Goal: Task Accomplishment & Management: Manage account settings

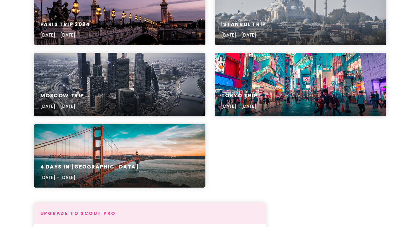
scroll to position [274, 0]
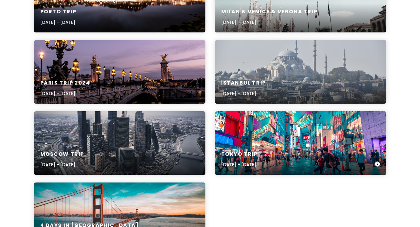
click at [298, 137] on div "Tokyo Trip [DATE] - [DATE]" at bounding box center [301, 143] width 172 height 64
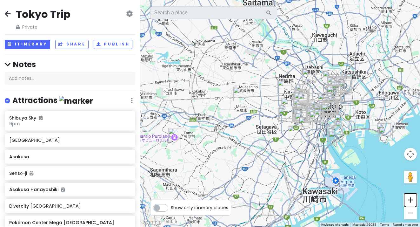
click at [409, 200] on button "Zoom in" at bounding box center [410, 199] width 13 height 13
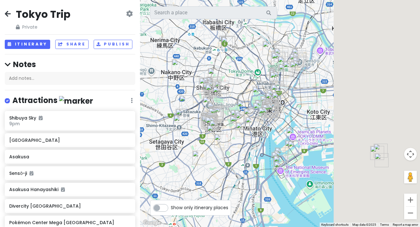
drag, startPoint x: 295, startPoint y: 155, endPoint x: 184, endPoint y: 154, distance: 110.9
click at [184, 154] on div at bounding box center [280, 113] width 280 height 227
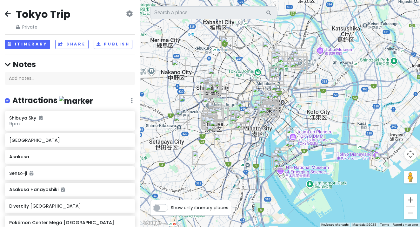
click at [7, 13] on icon at bounding box center [8, 13] width 6 height 5
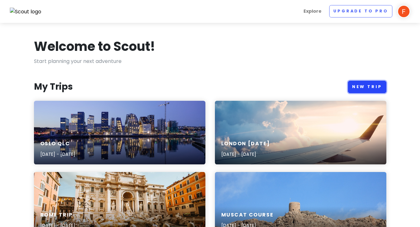
click at [379, 85] on link "New Trip" at bounding box center [367, 87] width 38 height 12
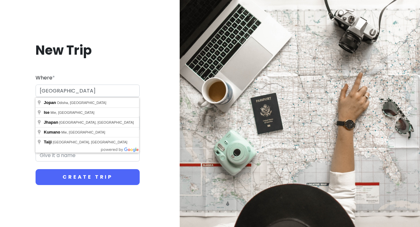
click at [49, 89] on input "[GEOGRAPHIC_DATA]" at bounding box center [88, 90] width 104 height 13
click at [46, 92] on input "[GEOGRAPHIC_DATA]" at bounding box center [88, 90] width 104 height 13
type input "[GEOGRAPHIC_DATA], [GEOGRAPHIC_DATA]"
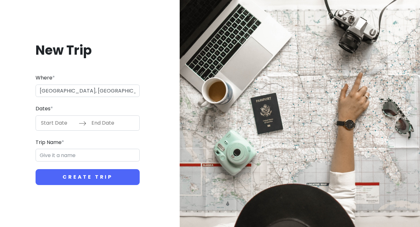
type input "Osaka Trip"
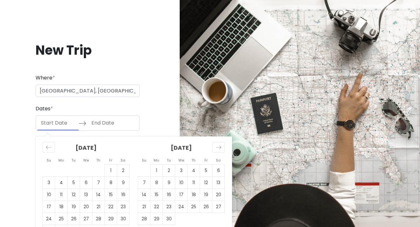
click at [49, 123] on input "Start Date" at bounding box center [57, 123] width 41 height 15
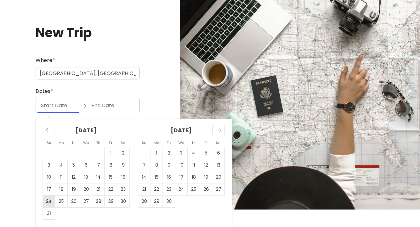
click at [50, 199] on td "24" at bounding box center [49, 201] width 12 height 12
type input "[DATE]"
click at [77, 202] on td "26" at bounding box center [74, 201] width 12 height 12
type input "[DATE]"
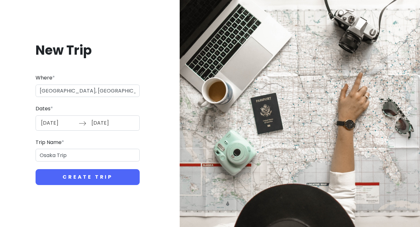
scroll to position [0, 0]
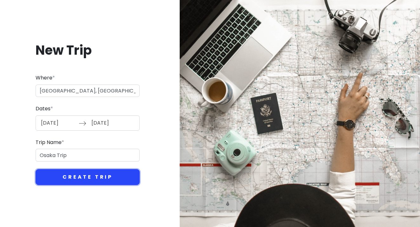
click at [80, 180] on button "Create Trip" at bounding box center [88, 177] width 104 height 16
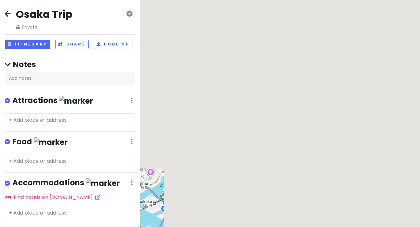
click at [9, 14] on icon at bounding box center [8, 13] width 6 height 5
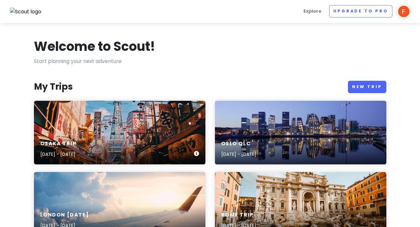
click at [141, 114] on div "Osaka Trip [DATE] - [DATE]" at bounding box center [120, 133] width 172 height 64
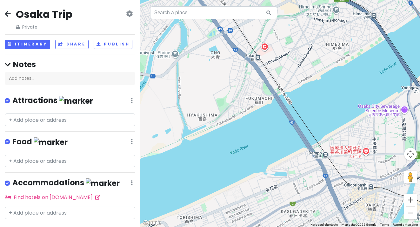
scroll to position [14, 0]
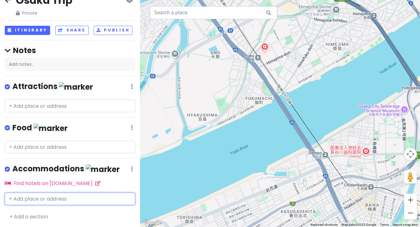
click at [34, 199] on input "text" at bounding box center [70, 198] width 131 height 13
click at [45, 198] on input "text" at bounding box center [70, 198] width 131 height 13
paste input "[GEOGRAPHIC_DATA]"
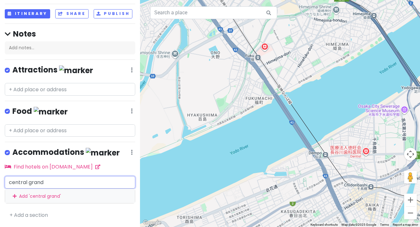
scroll to position [29, 0]
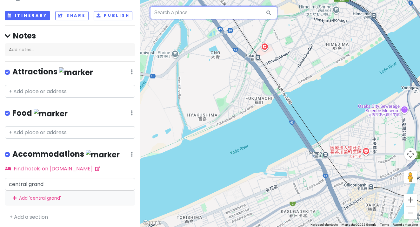
click at [228, 16] on input "text" at bounding box center [213, 12] width 127 height 13
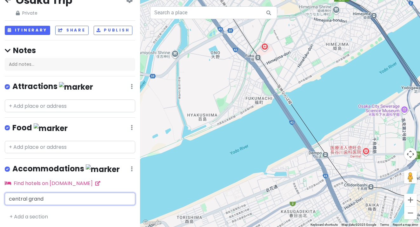
click at [40, 195] on input "central grand" at bounding box center [70, 198] width 131 height 13
paste input "[GEOGRAPHIC_DATA]"
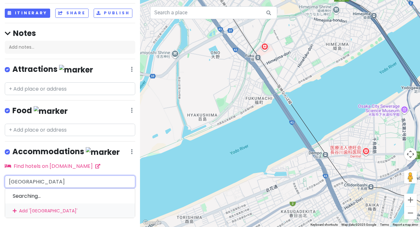
scroll to position [44, 0]
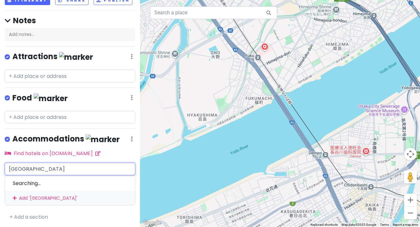
click at [71, 169] on input "[GEOGRAPHIC_DATA]" at bounding box center [70, 169] width 131 height 13
type input "[GEOGRAPHIC_DATA]"
click at [56, 180] on div "Searching..." at bounding box center [70, 182] width 130 height 15
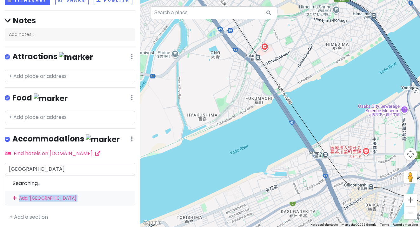
click at [56, 180] on div "[GEOGRAPHIC_DATA] Searching... Add ' [GEOGRAPHIC_DATA] '" at bounding box center [70, 184] width 131 height 43
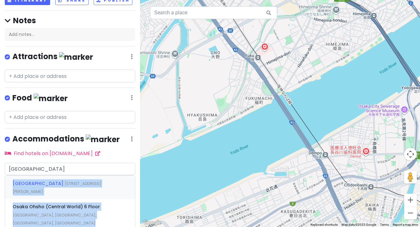
click at [49, 192] on span "[STREET_ADDRESS][PERSON_NAME]" at bounding box center [57, 188] width 89 height 14
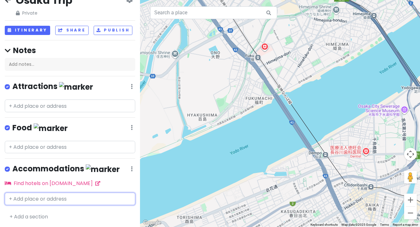
scroll to position [33, 0]
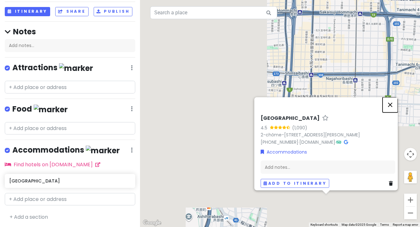
click at [393, 97] on button "Close" at bounding box center [390, 104] width 15 height 15
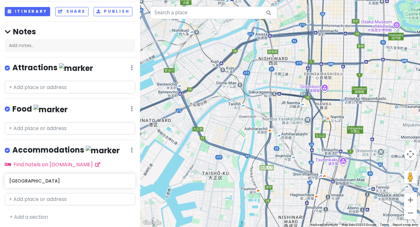
drag, startPoint x: 352, startPoint y: 138, endPoint x: 317, endPoint y: 115, distance: 41.7
click at [317, 115] on div at bounding box center [280, 113] width 280 height 227
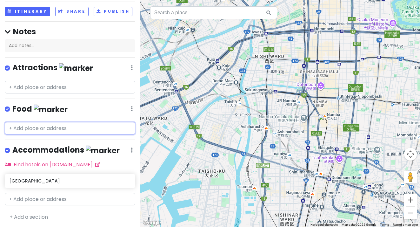
click at [42, 127] on input "text" at bounding box center [70, 128] width 131 height 13
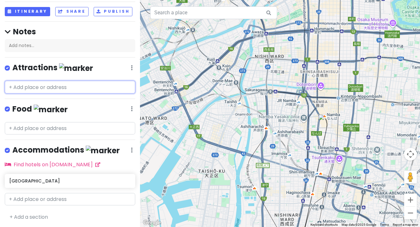
click at [31, 89] on input "text" at bounding box center [70, 87] width 131 height 13
paste input "Dotonbori"
type input "Dotonbori"
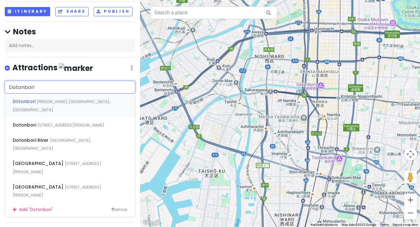
click at [67, 103] on span "[PERSON_NAME], [GEOGRAPHIC_DATA], [GEOGRAPHIC_DATA]" at bounding box center [62, 106] width 98 height 14
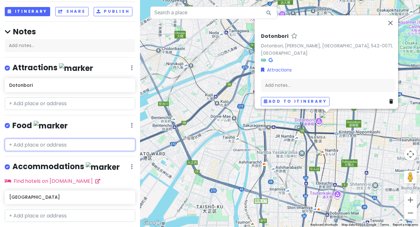
click at [18, 145] on input "text" at bounding box center [70, 144] width 131 height 13
paste input "[PERSON_NAME] dango"
type input "[PERSON_NAME] dango"
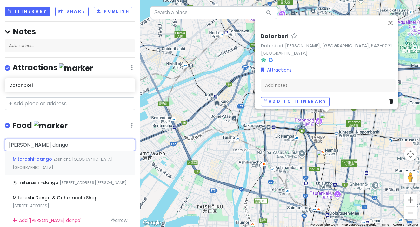
click at [32, 158] on span "Mitarashi-dango" at bounding box center [33, 159] width 41 height 6
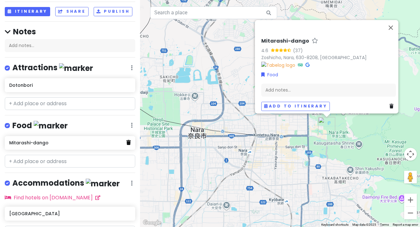
click at [130, 141] on icon at bounding box center [128, 142] width 4 height 5
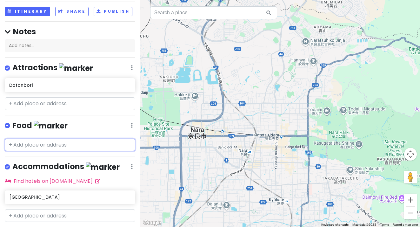
click at [130, 143] on input "text" at bounding box center [70, 144] width 131 height 13
paste input "[PERSON_NAME] dango"
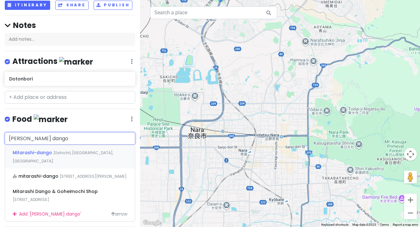
scroll to position [40, 0]
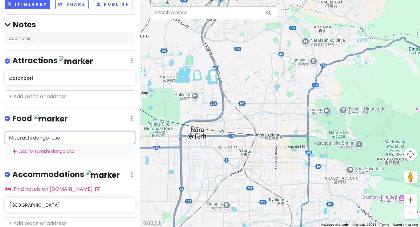
drag, startPoint x: 87, startPoint y: 137, endPoint x: -20, endPoint y: 144, distance: 106.9
click at [0, 144] on html "Osaka Trip Private Change Dates Make a Copy Delete Trip Go Pro ⚡️ Give Feedback…" at bounding box center [210, 113] width 420 height 227
type input "[PERSON_NAME] dango os"
drag, startPoint x: 69, startPoint y: 138, endPoint x: -20, endPoint y: 130, distance: 89.6
click at [0, 130] on html "Osaka Trip Private Change Dates Make a Copy Delete Trip Go Pro ⚡️ Give Feedback…" at bounding box center [210, 113] width 420 height 227
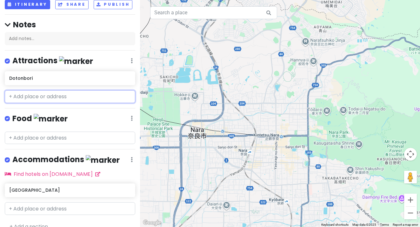
click at [30, 98] on input "text" at bounding box center [70, 96] width 131 height 13
paste input "[PERSON_NAME]"
type input "[PERSON_NAME]"
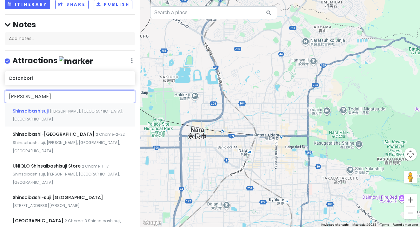
click at [34, 111] on span "Shinsaibashisuji" at bounding box center [31, 111] width 37 height 6
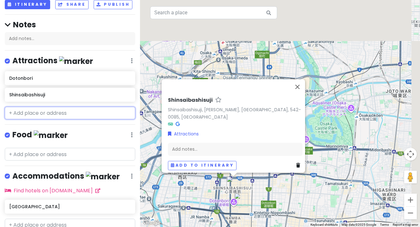
click at [36, 114] on input "text" at bounding box center [70, 113] width 131 height 13
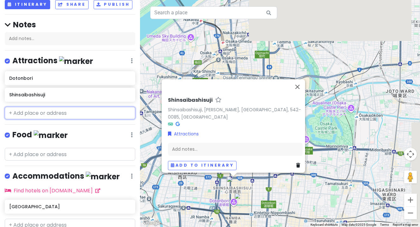
paste input "[PERSON_NAME]"
type input "[PERSON_NAME]"
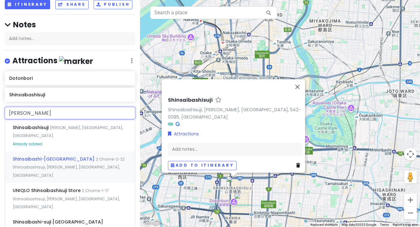
click at [47, 153] on div "Shinsaibashi-Suji [STREET_ADDRESS][PERSON_NAME]" at bounding box center [70, 166] width 130 height 31
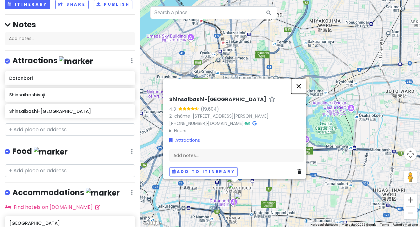
click at [301, 78] on button "Close" at bounding box center [298, 85] width 15 height 15
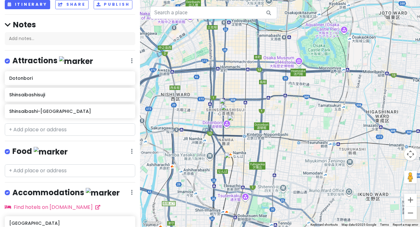
drag, startPoint x: 270, startPoint y: 152, endPoint x: 262, endPoint y: 72, distance: 79.7
click at [262, 72] on div at bounding box center [280, 113] width 280 height 227
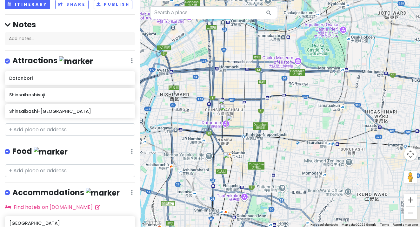
click at [225, 100] on img "Shinsaibashisuji" at bounding box center [226, 105] width 14 height 14
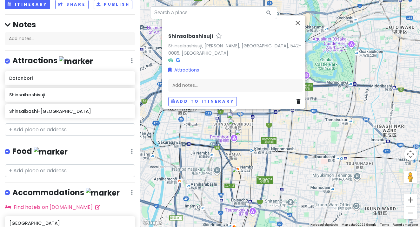
click at [232, 122] on img "Shinsaibashi-Suji Shopping Street" at bounding box center [235, 125] width 14 height 14
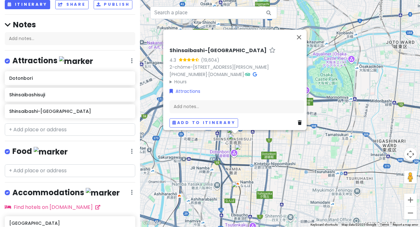
click at [240, 152] on img "Dotonbori" at bounding box center [242, 151] width 14 height 14
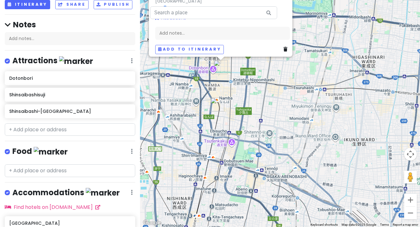
drag, startPoint x: 221, startPoint y: 170, endPoint x: 198, endPoint y: 79, distance: 94.3
click at [198, 79] on div "Dotonbori Dotonbori, [PERSON_NAME], [GEOGRAPHIC_DATA], 542-0071, [GEOGRAPHIC_DA…" at bounding box center [280, 113] width 280 height 227
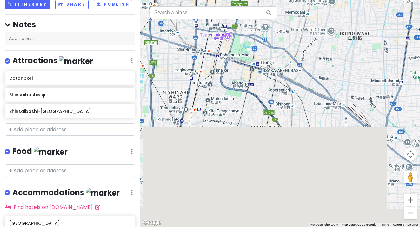
drag, startPoint x: 240, startPoint y: 129, endPoint x: 239, endPoint y: 30, distance: 99.4
click at [239, 30] on div "Dotonbori Dotonbori, [PERSON_NAME], [GEOGRAPHIC_DATA], 542-0071, [GEOGRAPHIC_DA…" at bounding box center [280, 113] width 280 height 227
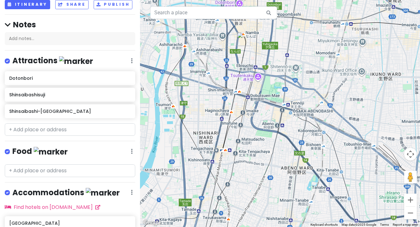
drag, startPoint x: 233, startPoint y: 85, endPoint x: 267, endPoint y: 130, distance: 56.9
click at [267, 130] on div "Dotonbori Dotonbori, [PERSON_NAME], [GEOGRAPHIC_DATA], 542-0071, [GEOGRAPHIC_DA…" at bounding box center [280, 113] width 280 height 227
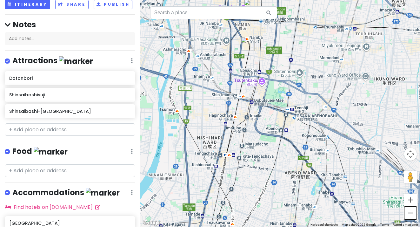
click at [412, 215] on button "Zoom out" at bounding box center [410, 212] width 13 height 13
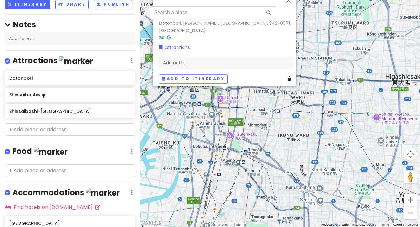
drag, startPoint x: 325, startPoint y: 141, endPoint x: 280, endPoint y: 187, distance: 64.2
click at [280, 187] on div "Dotonbori Dotonbori, [PERSON_NAME], [GEOGRAPHIC_DATA], 542-0071, [GEOGRAPHIC_DA…" at bounding box center [280, 113] width 280 height 227
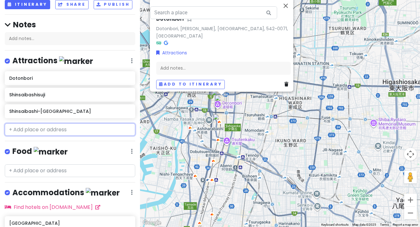
click at [30, 130] on input "text" at bounding box center [70, 129] width 131 height 13
paste input "Shinsekai"
type input "Shinsekai"
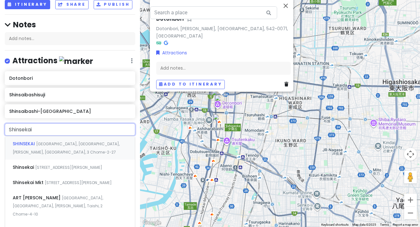
click at [30, 146] on span "SHINSEKAI" at bounding box center [25, 143] width 24 height 6
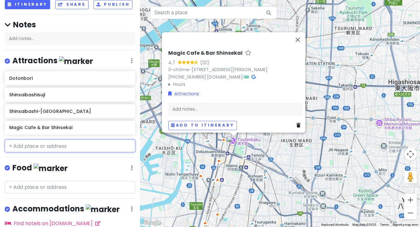
click at [94, 140] on input "text" at bounding box center [70, 145] width 131 height 13
paste input "Shinsekai"
type input "Shinsekai"
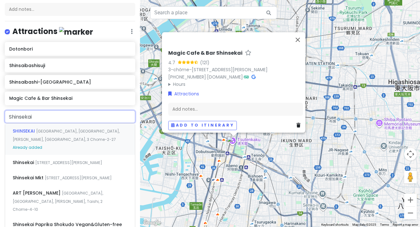
scroll to position [70, 0]
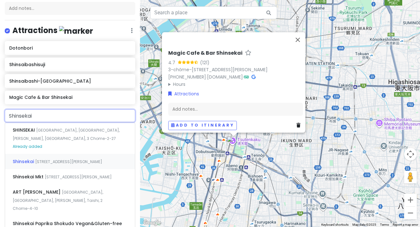
click at [69, 168] on div "Shinsekai [STREET_ADDRESS][PERSON_NAME]" at bounding box center [70, 161] width 130 height 15
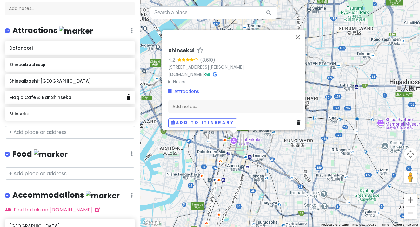
click at [129, 98] on icon at bounding box center [128, 96] width 4 height 5
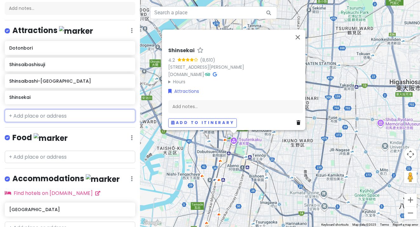
click at [29, 116] on input "text" at bounding box center [70, 115] width 131 height 13
paste input "Tsutenkaku"
type input "Tsutenkaku"
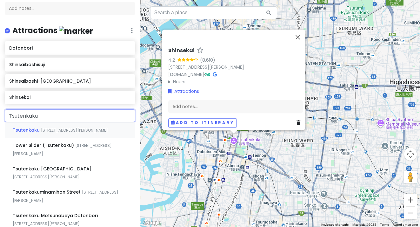
click at [41, 133] on span "[STREET_ADDRESS][PERSON_NAME]" at bounding box center [74, 129] width 67 height 5
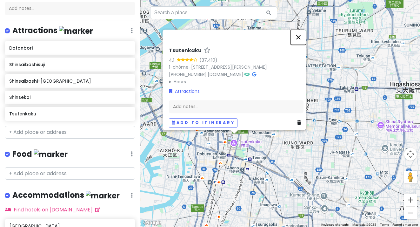
click at [305, 30] on button "Close" at bounding box center [298, 37] width 15 height 15
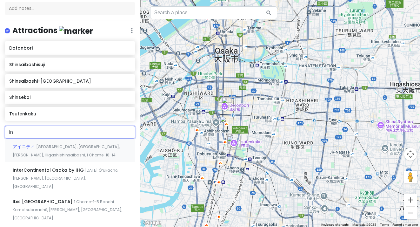
type input "i"
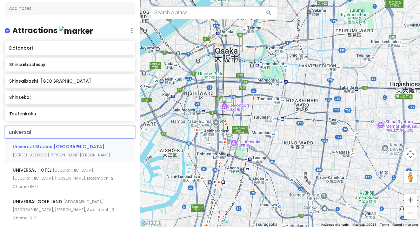
type input "universal"
click at [49, 152] on span "[STREET_ADDRESS][PERSON_NAME][PERSON_NAME]" at bounding box center [62, 154] width 98 height 5
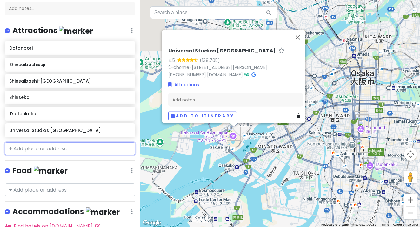
click at [35, 150] on input "text" at bounding box center [70, 148] width 131 height 13
paste input "[GEOGRAPHIC_DATA]"
type input "[GEOGRAPHIC_DATA]"
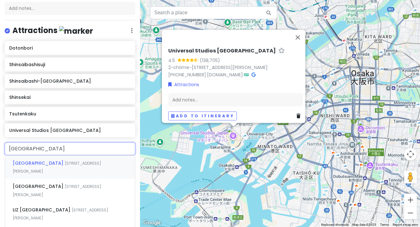
click at [40, 163] on span "[GEOGRAPHIC_DATA]" at bounding box center [39, 163] width 52 height 6
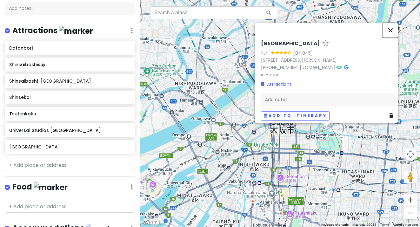
click at [394, 28] on button "Close" at bounding box center [390, 30] width 15 height 15
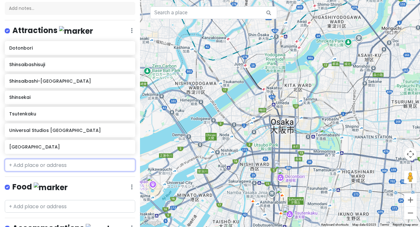
click at [46, 161] on input "text" at bounding box center [70, 165] width 131 height 13
paste input "Vending machine alley"
type input "Vending machine alley"
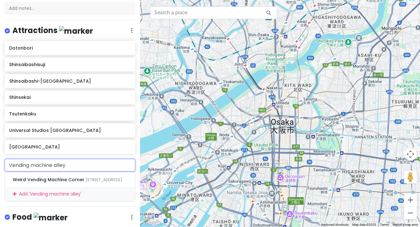
drag, startPoint x: 79, startPoint y: 163, endPoint x: -20, endPoint y: 162, distance: 99.4
click at [0, 162] on html "Osaka Trip Private Change Dates Make a Copy Delete Trip Go Pro ⚡️ Give Feedback…" at bounding box center [210, 113] width 420 height 227
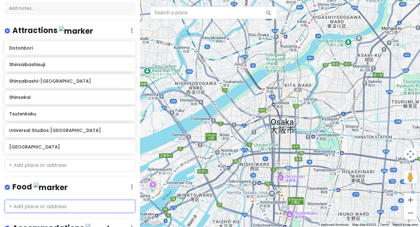
click at [22, 200] on input "text" at bounding box center [70, 206] width 131 height 13
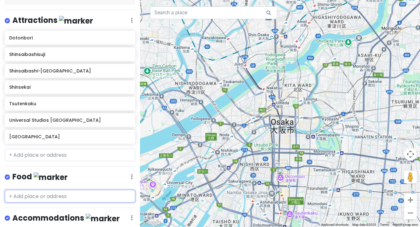
scroll to position [83, 0]
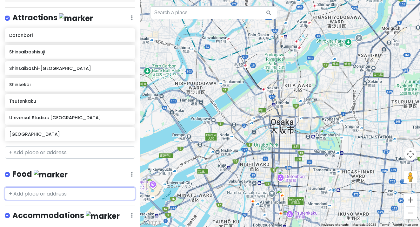
paste input "10 yen bread"
type input "10 yen bread"
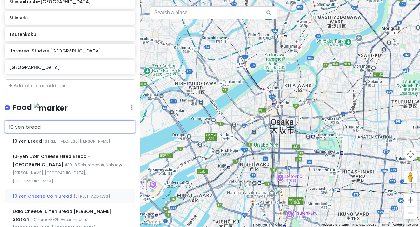
scroll to position [159, 0]
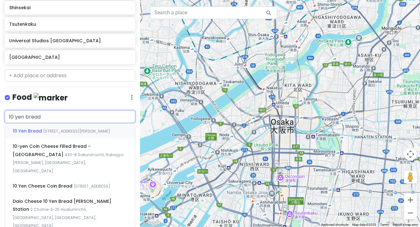
click at [47, 137] on div "[STREET_ADDRESS][PERSON_NAME]" at bounding box center [70, 130] width 130 height 15
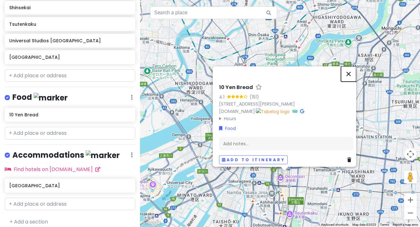
click at [355, 69] on button "Close" at bounding box center [348, 73] width 15 height 15
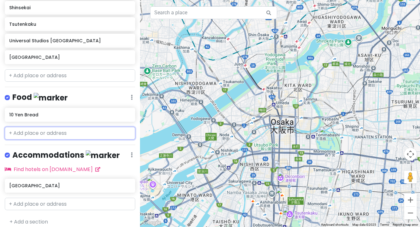
click at [26, 134] on input "text" at bounding box center [70, 133] width 131 height 13
paste input "[PERSON_NAME] dango"
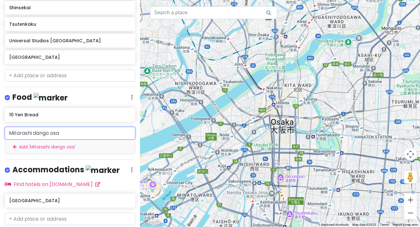
drag, startPoint x: 81, startPoint y: 131, endPoint x: -20, endPoint y: 131, distance: 101.3
click at [0, 131] on html "Osaka Trip Private Change Dates Make a Copy Delete Trip Go Pro ⚡️ Give Feedback…" at bounding box center [210, 113] width 420 height 227
paste input "[PERSON_NAME]’s Namba"
type input "[PERSON_NAME]’s Namba"
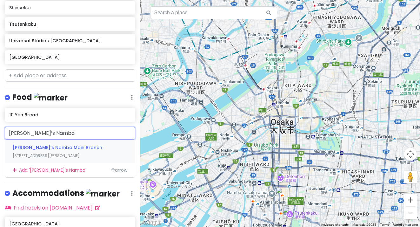
click at [44, 148] on span "[PERSON_NAME]’s Namba Main Branch" at bounding box center [58, 147] width 90 height 6
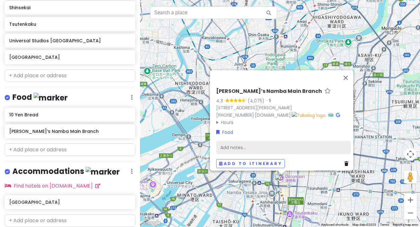
click at [234, 141] on div "Add notes..." at bounding box center [283, 147] width 135 height 13
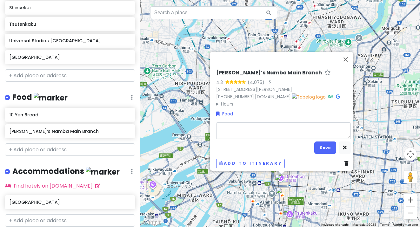
type textarea "x"
type textarea "v"
type textarea "x"
type textarea "vh"
type textarea "x"
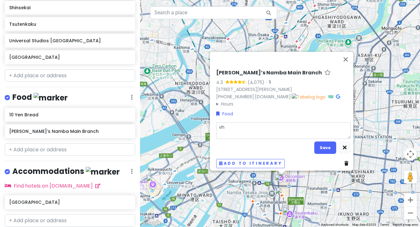
type textarea "vhe"
type textarea "x"
type textarea "vhee"
type textarea "x"
type textarea "vhe"
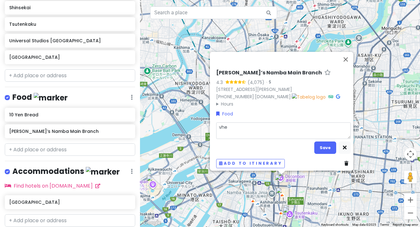
type textarea "x"
type textarea "vh"
type textarea "x"
type textarea "v"
type textarea "x"
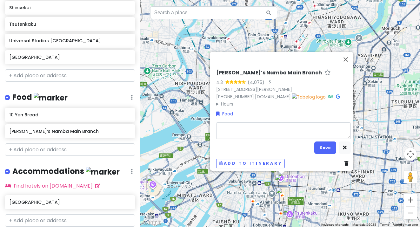
type textarea "c"
type textarea "x"
type textarea "ch"
type textarea "x"
type textarea "che"
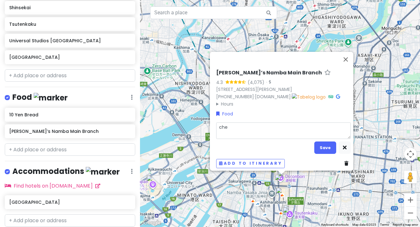
type textarea "x"
type textarea "chee"
type textarea "x"
type textarea "chees"
type textarea "x"
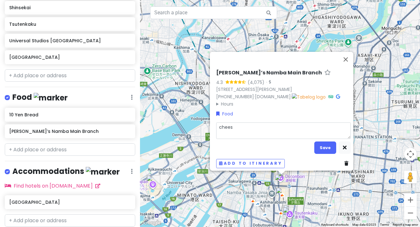
type textarea "cheesc"
type textarea "x"
type textarea "cheesck"
type textarea "x"
type textarea "cheescka"
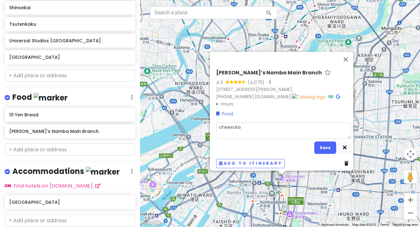
type textarea "x"
type textarea "cheescka"
type textarea "x"
type textarea "cheescka e"
type textarea "x"
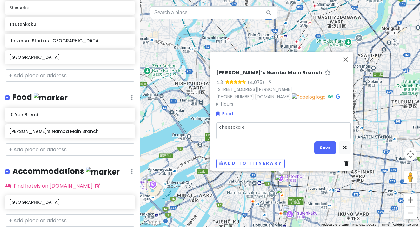
type textarea "cheescka"
type textarea "x"
type textarea "cheescka"
type textarea "x"
type textarea "cheesck"
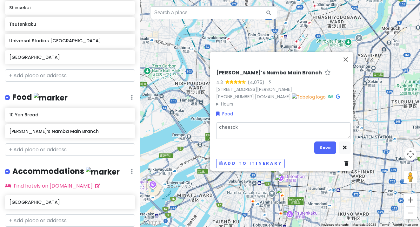
type textarea "x"
type textarea "cheesc"
type textarea "x"
type textarea "chees"
type textarea "x"
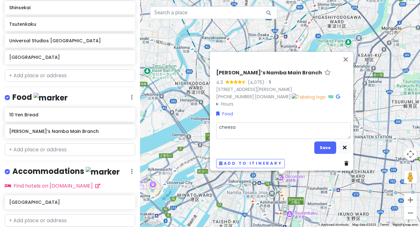
type textarea "cheesak"
type textarea "x"
type textarea "cheesakj"
type textarea "x"
type textarea "cheesak"
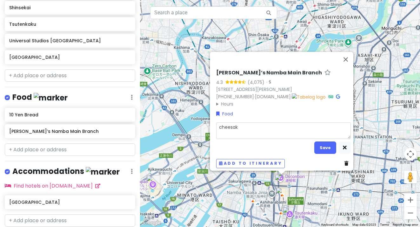
type textarea "x"
type textarea "cheesa"
type textarea "x"
type textarea "chees"
type textarea "x"
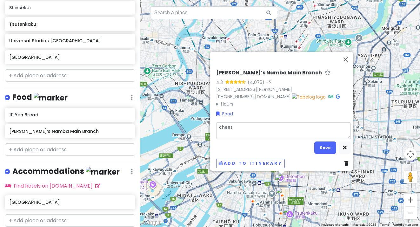
type textarea "cheesc"
type textarea "x"
type textarea "cheesca"
type textarea "x"
type textarea "cheescak"
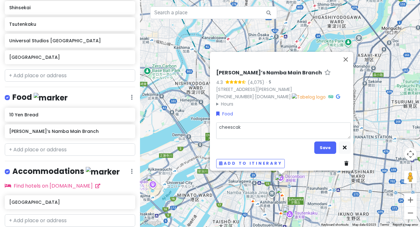
type textarea "x"
type textarea "cheescake"
type textarea "x"
type textarea "cheescake"
click at [178, 148] on div "[PERSON_NAME]’s Namba Main Branch 4.3 (4,075) · 3-chōme-2-28 [PERSON_NAME], [PE…" at bounding box center [280, 113] width 280 height 227
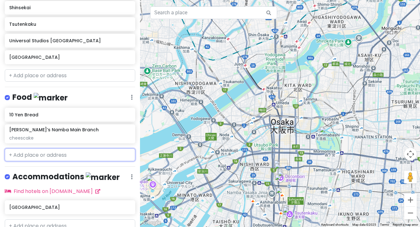
click at [63, 152] on input "text" at bounding box center [70, 154] width 131 height 13
paste input "[PERSON_NAME]"
type input "[PERSON_NAME]"
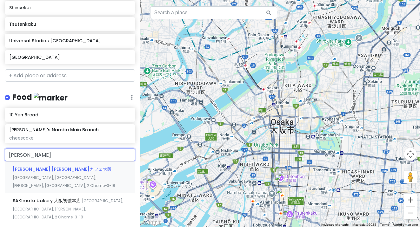
click at [53, 173] on div "[PERSON_NAME] [PERSON_NAME]カフェ大阪 [GEOGRAPHIC_DATA], [GEOGRAPHIC_DATA], [GEOGRAP…" at bounding box center [70, 176] width 130 height 31
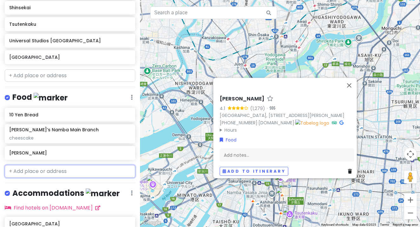
click at [35, 170] on input "text" at bounding box center [70, 171] width 131 height 13
paste input "Lilo roasters coffee"
type input "Lilo roasters coffee"
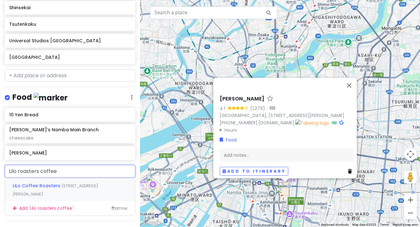
click at [32, 188] on div "LiLo Coffee Roasters [STREET_ADDRESS][PERSON_NAME]" at bounding box center [70, 190] width 130 height 24
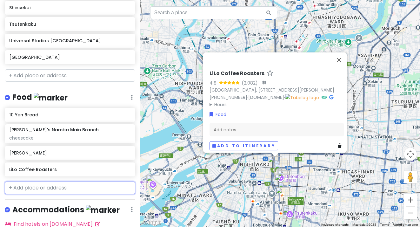
click at [26, 185] on input "text" at bounding box center [70, 187] width 131 height 13
paste input "Excelsior Caffé"
type input "Excelsior Caffé"
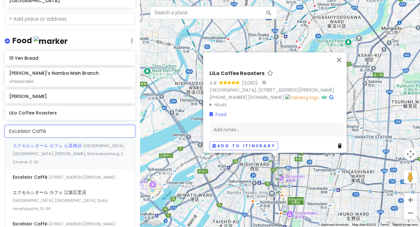
scroll to position [218, 0]
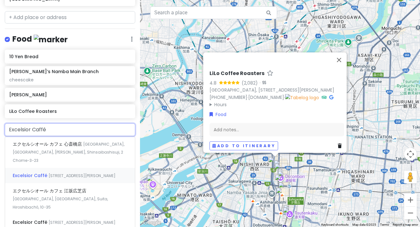
click at [50, 169] on div "Excelsior Caffé [STREET_ADDRESS][PERSON_NAME]" at bounding box center [70, 175] width 130 height 15
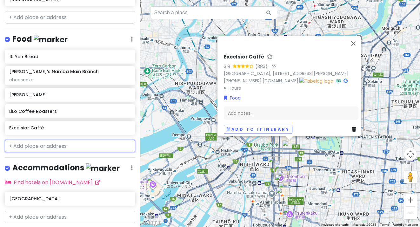
click at [36, 140] on input "text" at bounding box center [70, 146] width 131 height 13
paste input "Excelsior Caffé"
type input "Excelsior Caffé"
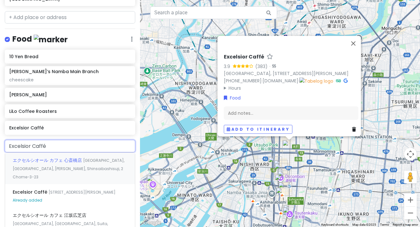
click at [30, 167] on span "[GEOGRAPHIC_DATA], [GEOGRAPHIC_DATA], [PERSON_NAME], Shinsaibashisuji, 2 Chome−…" at bounding box center [69, 169] width 112 height 22
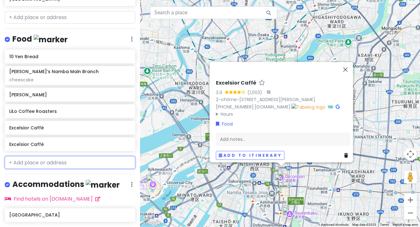
click at [29, 162] on input "text" at bounding box center [70, 162] width 131 height 13
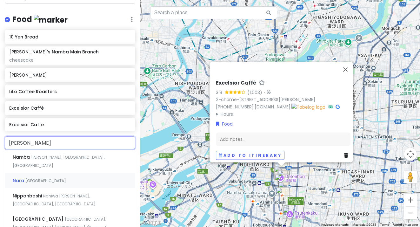
scroll to position [237, 0]
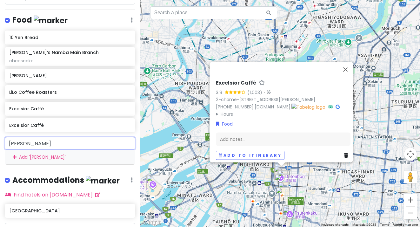
drag, startPoint x: 36, startPoint y: 144, endPoint x: -20, endPoint y: 144, distance: 55.9
click at [0, 144] on html "Osaka Trip Private Change Dates Make a Copy Delete Trip Go Pro ⚡️ Give Feedback…" at bounding box center [210, 113] width 420 height 227
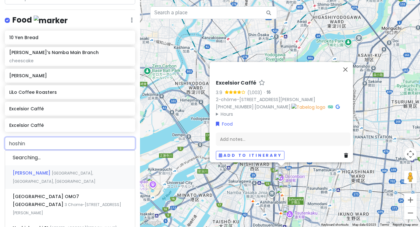
type input "hoshino"
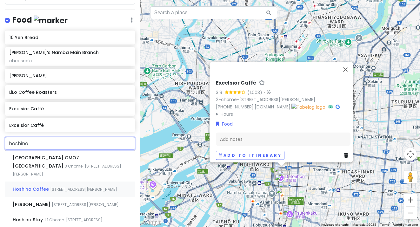
click at [42, 169] on span "Hoshino Coffee" at bounding box center [46, 161] width 66 height 15
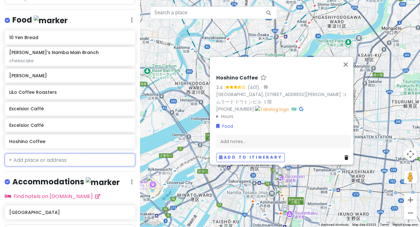
click at [29, 158] on input "text" at bounding box center [70, 159] width 131 height 13
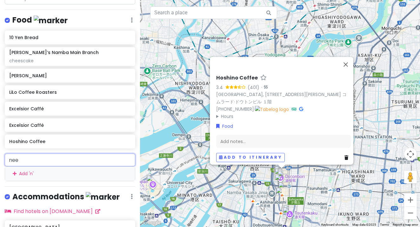
type input "[PERSON_NAME]"
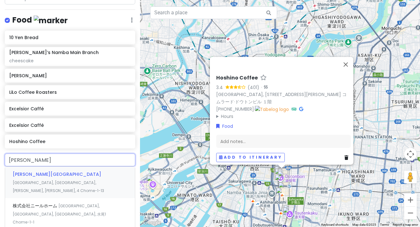
click at [37, 179] on div "[PERSON_NAME][GEOGRAPHIC_DATA] [GEOGRAPHIC_DATA], [GEOGRAPHIC_DATA], [PERSON_NA…" at bounding box center [70, 181] width 130 height 31
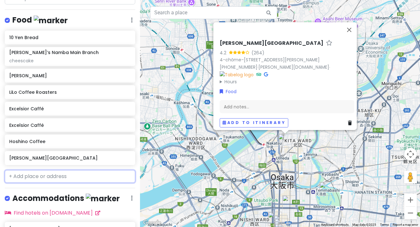
click at [37, 179] on input "text" at bounding box center [70, 176] width 131 height 13
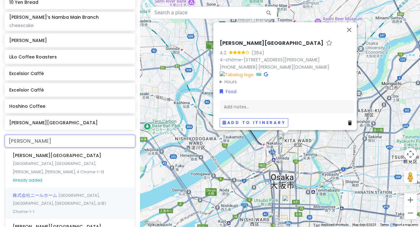
scroll to position [297, 0]
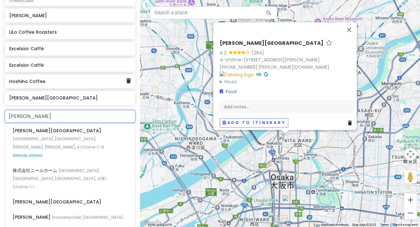
click at [114, 81] on h6 "Hoshino Coffee" at bounding box center [67, 81] width 117 height 6
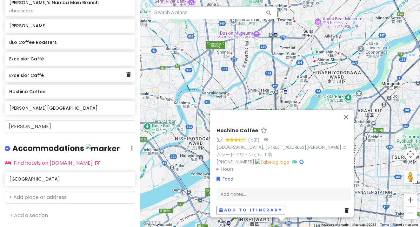
scroll to position [285, 0]
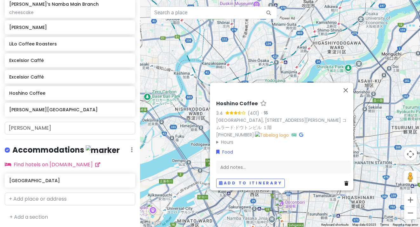
click at [98, 118] on div "10 Yen Bread Rikuro’s Namba Main Branch cheescake Sakimoto Bakery LiLo Coffee R…" at bounding box center [70, 50] width 140 height 137
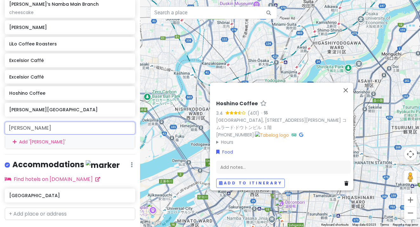
click at [93, 127] on input "[PERSON_NAME]" at bounding box center [70, 128] width 131 height 13
click at [126, 107] on h6 "[PERSON_NAME][GEOGRAPHIC_DATA]" at bounding box center [67, 110] width 117 height 6
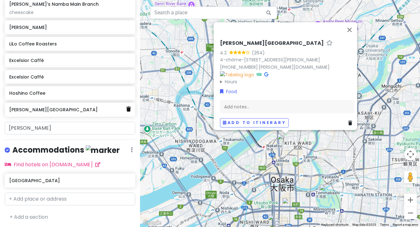
click at [129, 108] on icon at bounding box center [128, 108] width 4 height 5
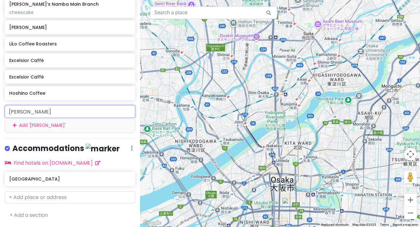
scroll to position [268, 0]
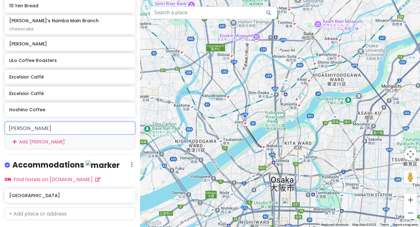
drag, startPoint x: 30, startPoint y: 131, endPoint x: -15, endPoint y: 124, distance: 46.1
click at [0, 124] on html "Osaka Trip Private Change Dates Make a Copy Delete Trip Go Pro ⚡️ Give Feedback…" at bounding box center [210, 113] width 420 height 227
paste input "Elk pancake"
type input "Elk pancake"
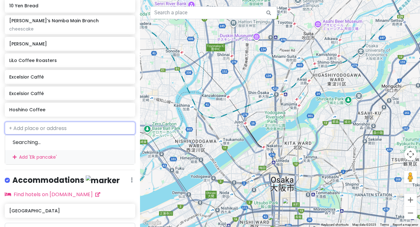
scroll to position [285, 0]
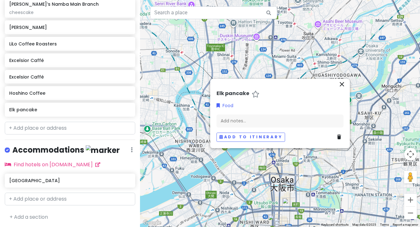
click at [60, 116] on div "10 Yen Bread [PERSON_NAME]’s Namba Main Branch cheescake Sakimoto Bakery LiLo C…" at bounding box center [70, 50] width 140 height 137
click at [59, 107] on h6 "Elk pancake" at bounding box center [67, 110] width 117 height 6
click at [41, 113] on div "Elk pancake" at bounding box center [70, 110] width 131 height 14
click at [340, 85] on icon "close" at bounding box center [342, 84] width 8 height 8
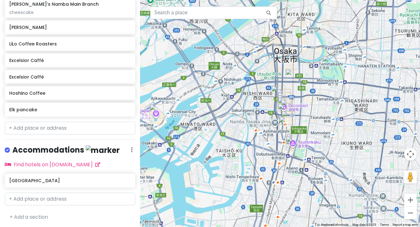
drag, startPoint x: 315, startPoint y: 183, endPoint x: 327, endPoint y: 49, distance: 133.9
click at [318, 51] on div at bounding box center [280, 113] width 280 height 227
click at [329, 63] on img "Osaka Castle" at bounding box center [330, 63] width 14 height 14
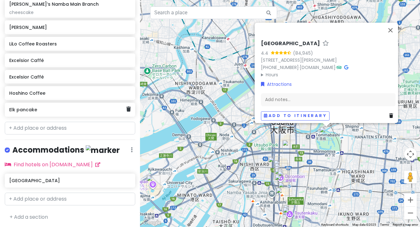
click at [69, 114] on div "Elk pancake" at bounding box center [70, 110] width 131 height 14
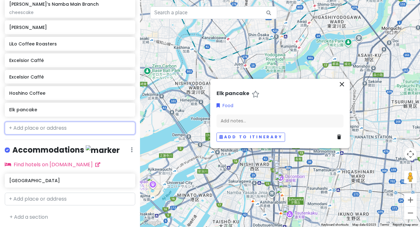
click at [56, 129] on input "text" at bounding box center [70, 128] width 131 height 13
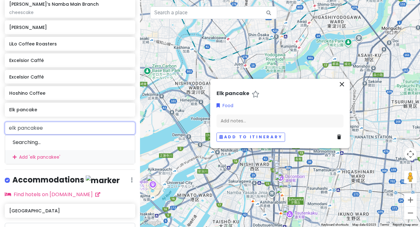
type input "elk pancake"
drag, startPoint x: 51, startPoint y: 130, endPoint x: -20, endPoint y: 124, distance: 70.8
click at [0, 124] on html "Osaka Trip Private Change Dates Make a Copy Delete Trip Go Pro ⚡️ Give Feedback…" at bounding box center [210, 113] width 420 height 227
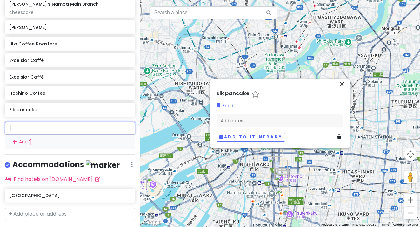
type input "]"
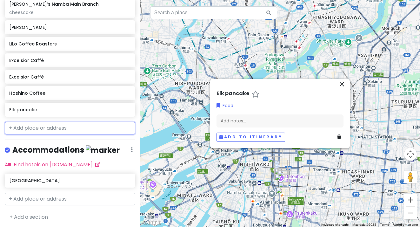
paste input "JAPANeid [GEOGRAPHIC_DATA]"
type input "JAPANeid [GEOGRAPHIC_DATA]"
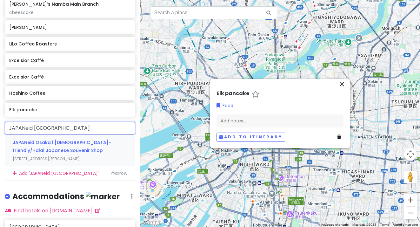
click at [36, 145] on div "JAPANeid Osaka l [DEMOGRAPHIC_DATA]-friendly/Halal Japanese Souvenir Shop [STRE…" at bounding box center [70, 150] width 130 height 31
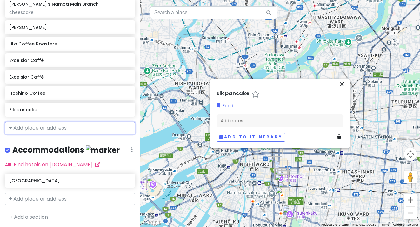
scroll to position [307, 0]
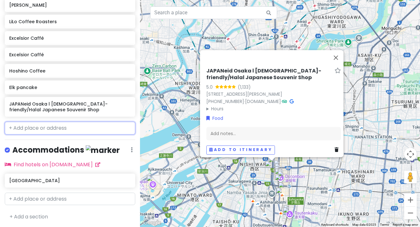
click at [49, 131] on input "text" at bounding box center [70, 128] width 131 height 13
paste input "[PERSON_NAME]"
type input "[PERSON_NAME]"
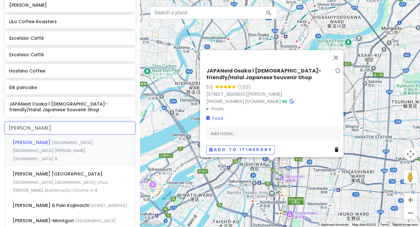
click at [48, 145] on div "[PERSON_NAME] [GEOGRAPHIC_DATA], [GEOGRAPHIC_DATA], [PERSON_NAME], [GEOGRAPHIC_…" at bounding box center [70, 150] width 130 height 31
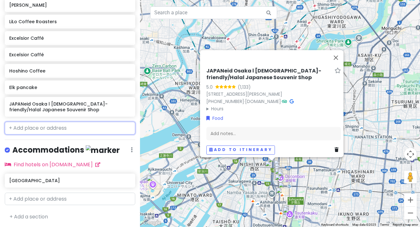
scroll to position [323, 0]
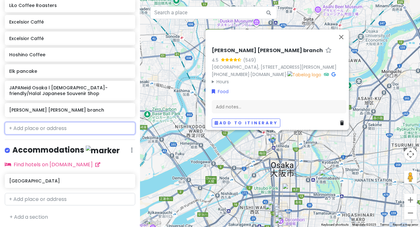
click at [28, 127] on input "text" at bounding box center [70, 128] width 131 height 13
paste input "[PERSON_NAME]"
type input "[PERSON_NAME]"
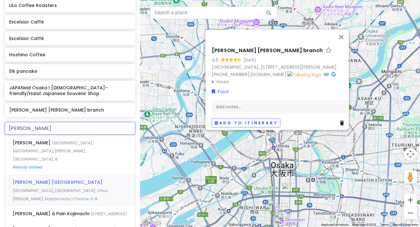
click at [26, 162] on span "[GEOGRAPHIC_DATA], [GEOGRAPHIC_DATA], Chuo [PERSON_NAME], Doshōmachi, 1 Chome−3…" at bounding box center [53, 151] width 80 height 22
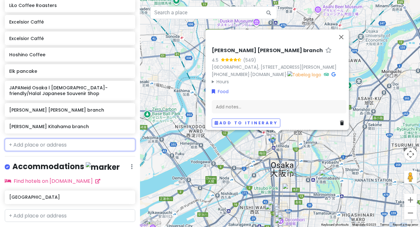
scroll to position [340, 0]
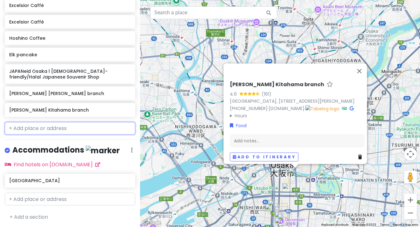
click at [17, 125] on input "text" at bounding box center [70, 128] width 131 height 13
paste input "[PERSON_NAME]"
type input "[PERSON_NAME]"
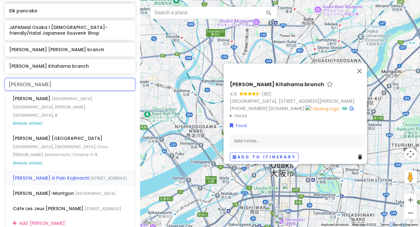
scroll to position [376, 0]
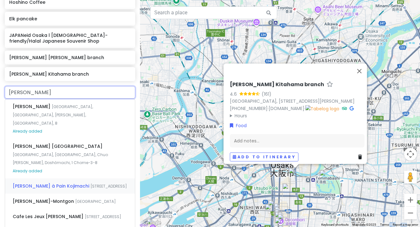
click at [75, 178] on div "[PERSON_NAME] à Pain Kojimachi [STREET_ADDRESS]" at bounding box center [70, 185] width 130 height 15
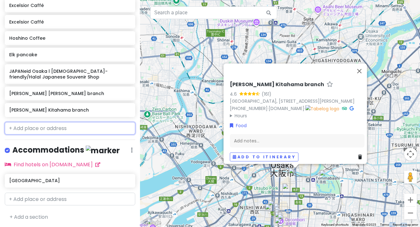
scroll to position [356, 0]
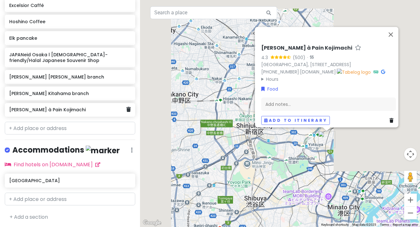
click at [131, 111] on div "[PERSON_NAME] à Pain Kojimachi" at bounding box center [70, 110] width 131 height 14
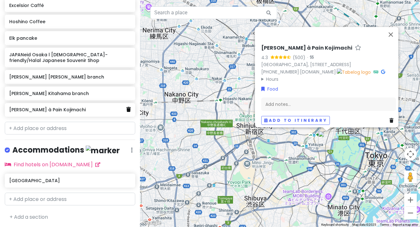
click at [129, 111] on link at bounding box center [128, 109] width 4 height 8
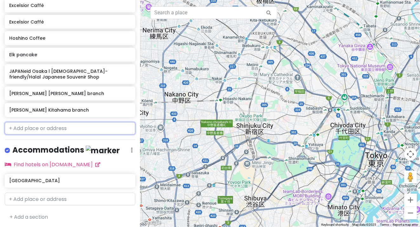
click at [84, 125] on input "text" at bounding box center [70, 128] width 131 height 13
paste input "[PERSON_NAME]"
type input "[PERSON_NAME]"
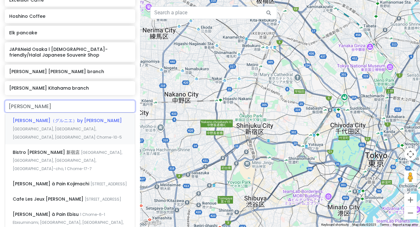
scroll to position [361, 0]
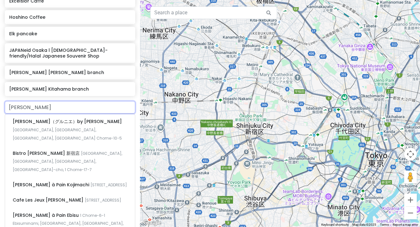
drag, startPoint x: 39, startPoint y: 108, endPoint x: -20, endPoint y: 104, distance: 58.9
click at [0, 104] on html "Osaka Trip Private Change Dates Make a Copy Delete Trip Go Pro ⚡️ Give Feedback…" at bounding box center [210, 113] width 420 height 227
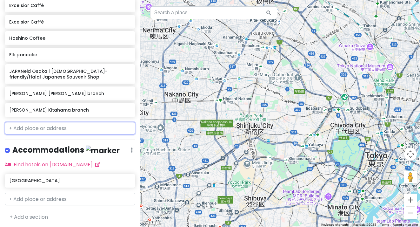
click at [37, 128] on input "text" at bounding box center [70, 128] width 131 height 13
paste input "A5 Wagyu Yakiniku Osaka PANGA"
type input "A5 Wagyu Yakiniku Osaka PANGA"
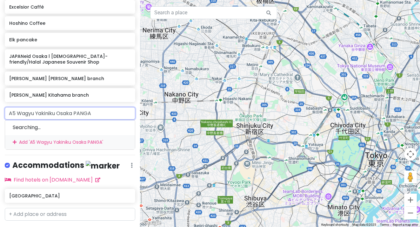
scroll to position [361, 0]
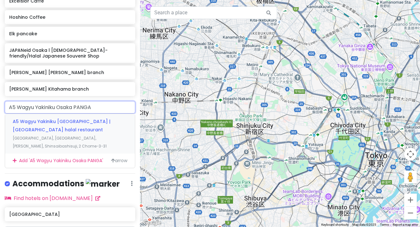
click at [61, 124] on div "A5 Wagyu Yakiniku Osaka PANGA | [GEOGRAPHIC_DATA] restaurant [GEOGRAPHIC_DATA],…" at bounding box center [70, 134] width 130 height 40
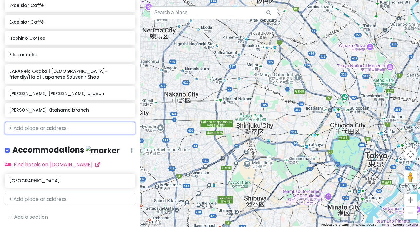
scroll to position [362, 0]
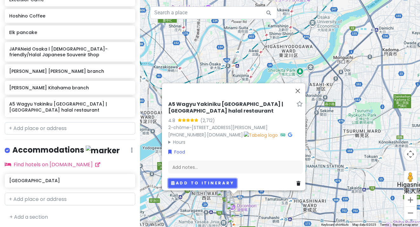
click at [197, 179] on button "Add to itinerary" at bounding box center [202, 183] width 69 height 9
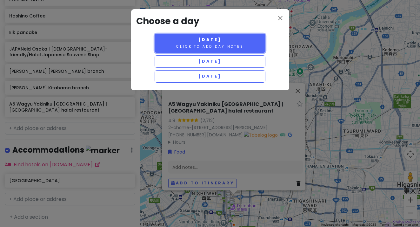
click at [224, 49] on button "[DATE] Click to add day notes" at bounding box center [210, 43] width 111 height 19
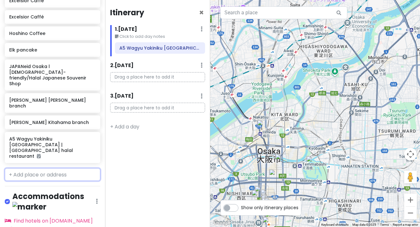
click at [32, 168] on input "text" at bounding box center [53, 174] width 96 height 13
paste input "[PERSON_NAME]’s kitchen"
type input "[PERSON_NAME]’s kitchen"
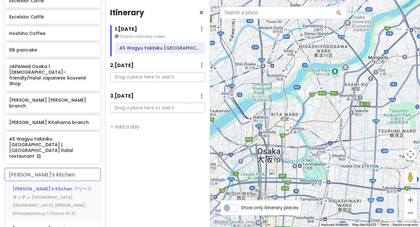
click at [35, 181] on div "[PERSON_NAME]'s Kitchen アリーズ キッチン [GEOGRAPHIC_DATA], [GEOGRAPHIC_DATA], [PERSON…" at bounding box center [52, 201] width 95 height 40
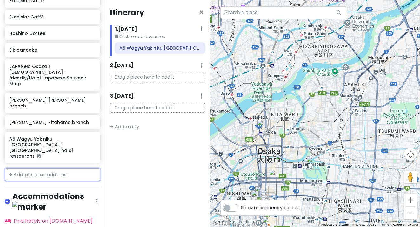
scroll to position [384, 0]
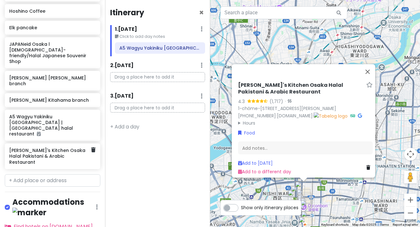
click at [41, 147] on h6 "[PERSON_NAME]'s Kitchen Osaka Halal Pakistani & Arabic Restaurant" at bounding box center [50, 155] width 82 height 17
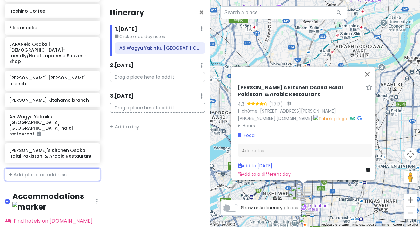
click at [72, 168] on input "text" at bounding box center [53, 174] width 96 height 13
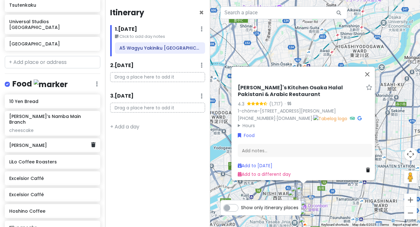
scroll to position [158, 0]
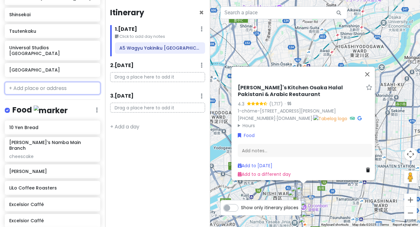
click at [40, 82] on input "text" at bounding box center [53, 88] width 96 height 13
paste input "Object Osaka store"
type input "Object Osaka store"
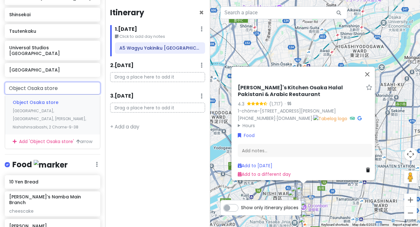
click at [38, 107] on div "Object Osaka store [GEOGRAPHIC_DATA], [GEOGRAPHIC_DATA], [GEOGRAPHIC_DATA][PERS…" at bounding box center [52, 115] width 95 height 40
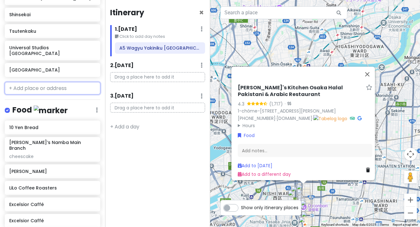
scroll to position [175, 0]
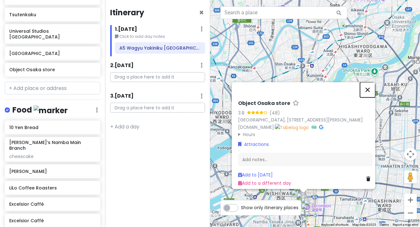
click at [372, 82] on button "Close" at bounding box center [367, 89] width 15 height 15
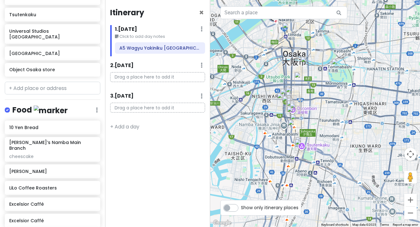
drag, startPoint x: 352, startPoint y: 194, endPoint x: 337, endPoint y: 97, distance: 98.0
click at [337, 97] on div at bounding box center [315, 113] width 210 height 227
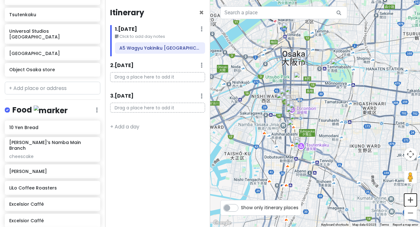
click at [411, 199] on button "Zoom in" at bounding box center [410, 199] width 13 height 13
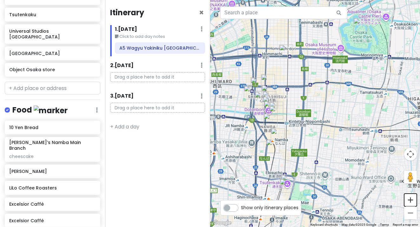
click at [411, 199] on button "Zoom in" at bounding box center [410, 199] width 13 height 13
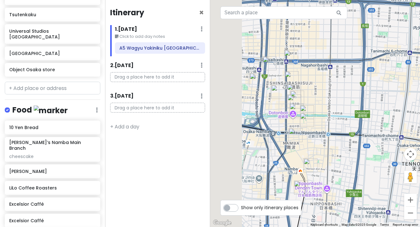
drag, startPoint x: 282, startPoint y: 103, endPoint x: 356, endPoint y: 104, distance: 74.0
click at [356, 104] on div at bounding box center [315, 113] width 210 height 227
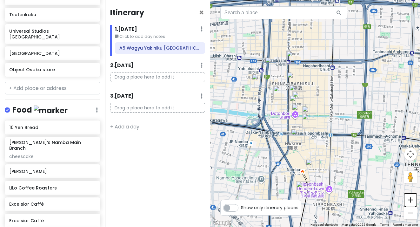
click at [411, 198] on button "Zoom in" at bounding box center [410, 199] width 13 height 13
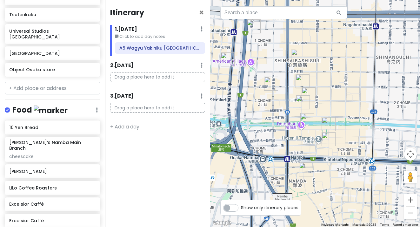
drag, startPoint x: 326, startPoint y: 77, endPoint x: 351, endPoint y: 82, distance: 26.3
click at [351, 82] on div at bounding box center [315, 113] width 210 height 227
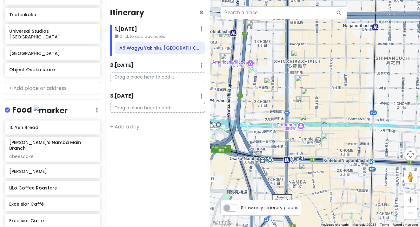
scroll to position [0, 0]
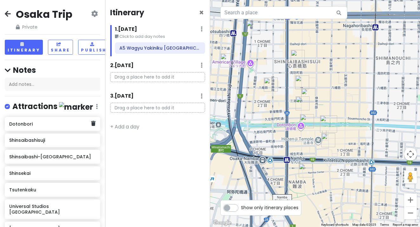
click at [26, 129] on div "Dotonbori" at bounding box center [53, 124] width 96 height 14
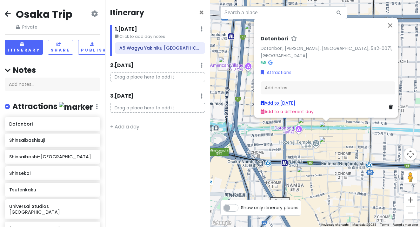
click at [267, 100] on link "Add to [DATE]" at bounding box center [278, 103] width 35 height 6
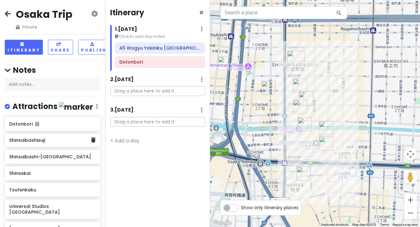
click at [45, 139] on h6 "Shinsaibashisuji" at bounding box center [50, 140] width 82 height 6
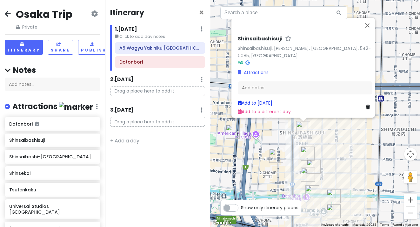
click at [253, 101] on link "Add to [DATE]" at bounding box center [255, 103] width 35 height 6
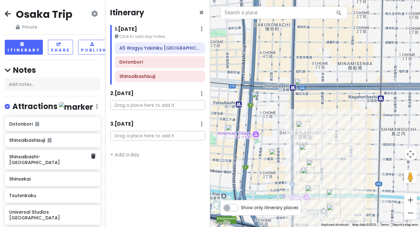
click at [64, 159] on div "Shinsaibashi-[GEOGRAPHIC_DATA]" at bounding box center [50, 159] width 82 height 15
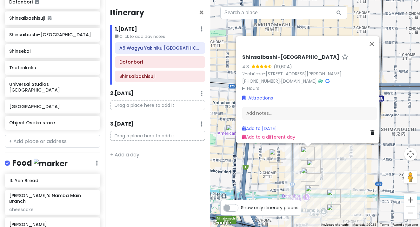
scroll to position [123, 0]
click at [31, 177] on h6 "10 Yen Bread" at bounding box center [50, 180] width 82 height 6
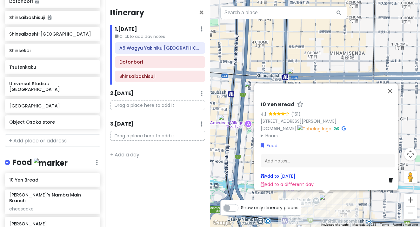
click at [273, 172] on link "Add to [DATE]" at bounding box center [278, 175] width 35 height 6
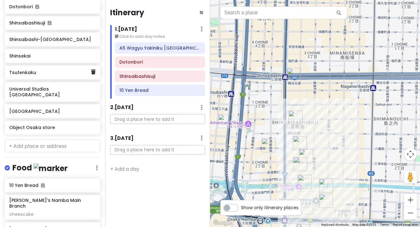
scroll to position [117, 0]
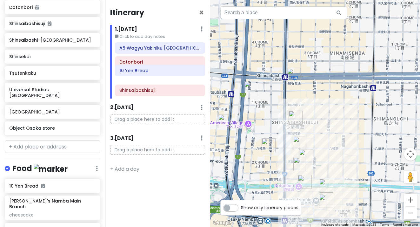
drag, startPoint x: 139, startPoint y: 91, endPoint x: 139, endPoint y: 71, distance: 20.0
click at [139, 71] on div "A5 Wagyu Yakiniku [GEOGRAPHIC_DATA] PANGA | [GEOGRAPHIC_DATA] halal restaurant …" at bounding box center [160, 70] width 100 height 56
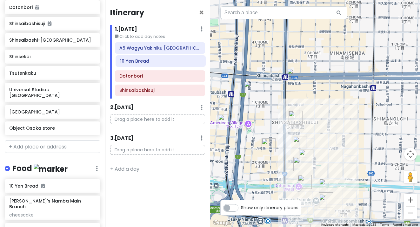
drag, startPoint x: 134, startPoint y: 80, endPoint x: 135, endPoint y: 64, distance: 16.2
click at [135, 64] on div "A5 Wagyu Yakiniku [GEOGRAPHIC_DATA] PANGA | [GEOGRAPHIC_DATA] halal restaurant …" at bounding box center [160, 70] width 100 height 56
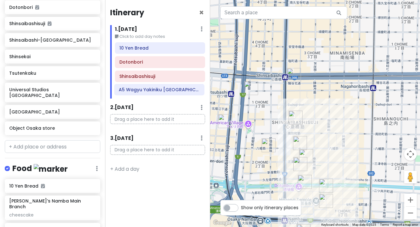
drag, startPoint x: 134, startPoint y: 50, endPoint x: 134, endPoint y: 92, distance: 42.2
click at [134, 92] on div "A5 Wagyu Yakiniku Osaka PANGA | [GEOGRAPHIC_DATA] halal restaurant 10 [GEOGRAPH…" at bounding box center [160, 70] width 100 height 56
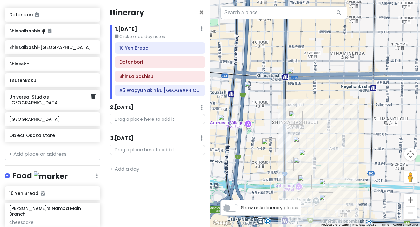
scroll to position [109, 0]
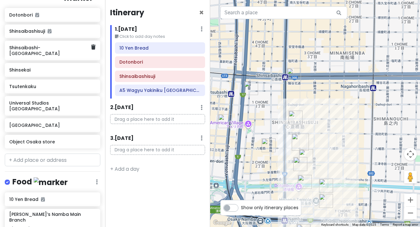
click at [43, 45] on h6 "Shinsaibashi-[GEOGRAPHIC_DATA]" at bounding box center [50, 50] width 82 height 11
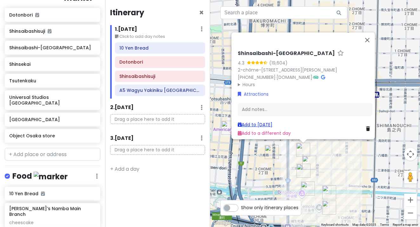
click at [248, 121] on link "Add to [DATE]" at bounding box center [255, 124] width 35 height 6
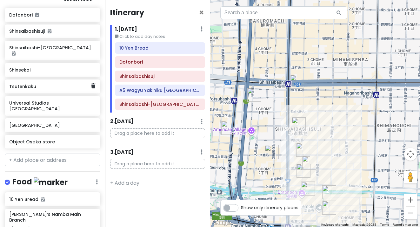
click at [57, 84] on h6 "Tsutenkaku" at bounding box center [50, 87] width 82 height 6
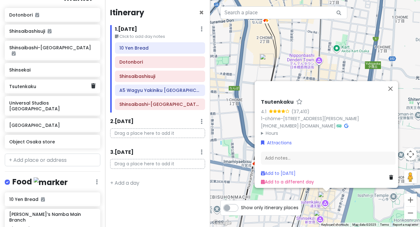
click at [53, 84] on h6 "Tsutenkaku" at bounding box center [50, 87] width 82 height 6
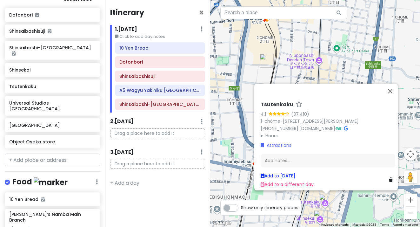
click at [280, 172] on link "Add to [DATE]" at bounding box center [278, 175] width 35 height 6
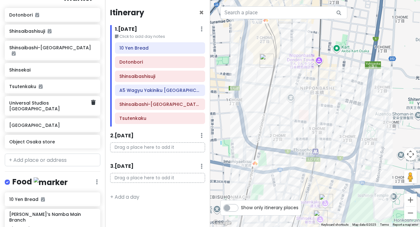
click at [54, 100] on h6 "Universal Studios [GEOGRAPHIC_DATA]" at bounding box center [50, 105] width 82 height 11
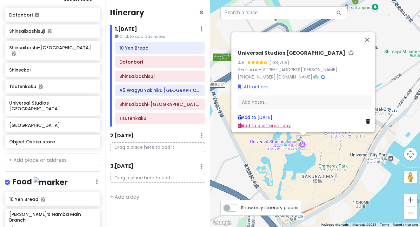
drag, startPoint x: 268, startPoint y: 114, endPoint x: 266, endPoint y: 122, distance: 8.0
click at [266, 123] on link "Add to a different day" at bounding box center [264, 126] width 53 height 6
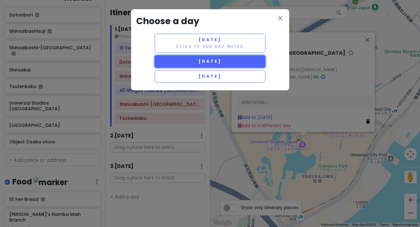
click at [186, 58] on button "[DATE]" at bounding box center [210, 61] width 111 height 12
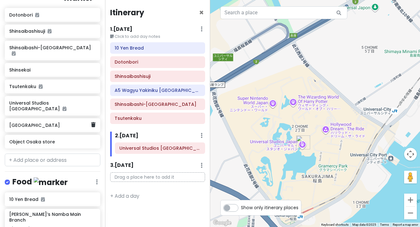
click at [38, 122] on h6 "[GEOGRAPHIC_DATA]" at bounding box center [50, 125] width 82 height 6
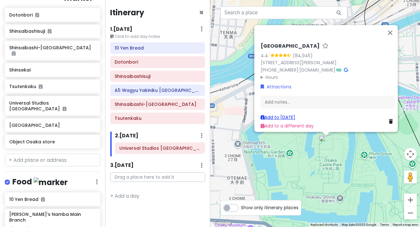
click at [281, 114] on link "Add to [DATE]" at bounding box center [278, 117] width 35 height 6
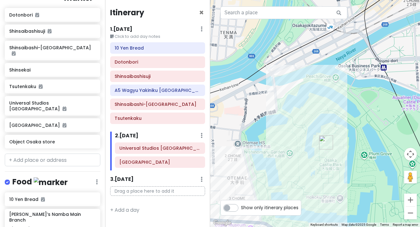
click at [135, 70] on div "10 Yen Bread Dotonbori Shinsaibashisuji A5 Wagyu Yakiniku [GEOGRAPHIC_DATA] | […" at bounding box center [157, 84] width 104 height 84
click at [124, 83] on div "10 Yen Bread Dotonbori Shinsaibashisuji A5 Wagyu Yakiniku [GEOGRAPHIC_DATA] | […" at bounding box center [157, 84] width 104 height 84
click at [139, 84] on div "10 Yen Bread Dotonbori Shinsaibashisuji A5 Wagyu Yakiniku [GEOGRAPHIC_DATA] | […" at bounding box center [157, 84] width 104 height 84
click at [139, 79] on h6 "Shinsaibashisuji" at bounding box center [158, 76] width 86 height 6
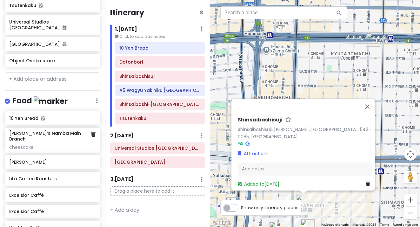
scroll to position [191, 0]
click at [370, 112] on button "Close" at bounding box center [367, 106] width 15 height 15
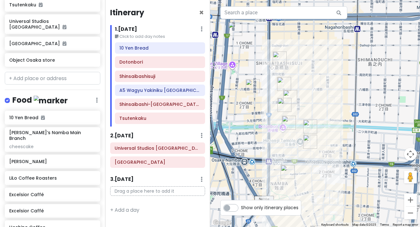
drag, startPoint x: 353, startPoint y: 155, endPoint x: 330, endPoint y: 3, distance: 153.6
click at [330, 3] on div at bounding box center [315, 113] width 210 height 227
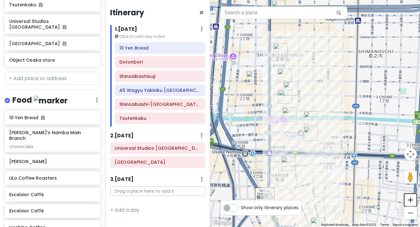
click at [413, 201] on button "Zoom in" at bounding box center [410, 199] width 13 height 13
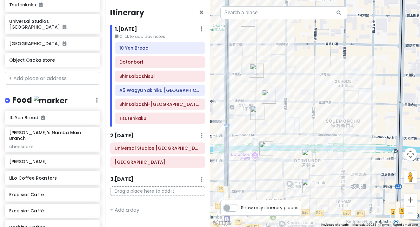
drag, startPoint x: 339, startPoint y: 95, endPoint x: 341, endPoint y: 122, distance: 26.5
click at [341, 122] on div at bounding box center [315, 113] width 210 height 227
click at [411, 216] on button "Zoom out" at bounding box center [410, 212] width 13 height 13
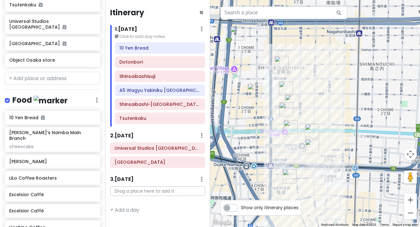
click at [313, 141] on img "10 Yen Bread" at bounding box center [312, 146] width 14 height 14
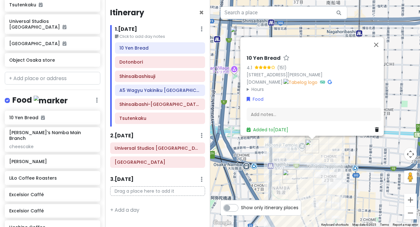
click at [333, 152] on div "10 Yen Bread 4.1 (151) 1-chōme-2-2 Namba, [PERSON_NAME], [GEOGRAPHIC_DATA], 542…" at bounding box center [315, 113] width 210 height 227
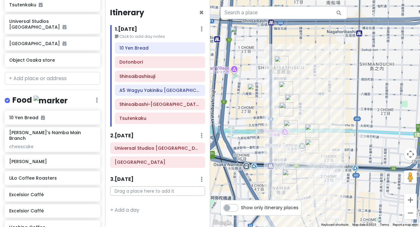
click at [310, 129] on img "Dotonbori" at bounding box center [312, 131] width 14 height 14
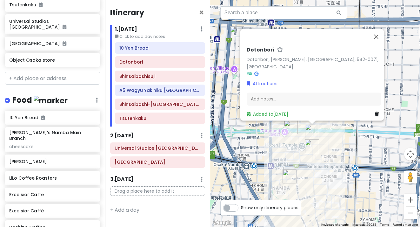
click at [326, 150] on div "Dotonbori Dotonbori, [PERSON_NAME], [GEOGRAPHIC_DATA], 542-0071, [GEOGRAPHIC_DA…" at bounding box center [315, 113] width 210 height 227
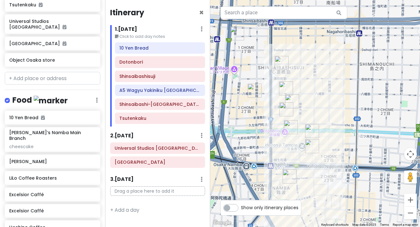
click at [283, 66] on img "Shinsaibashisuji" at bounding box center [282, 63] width 14 height 14
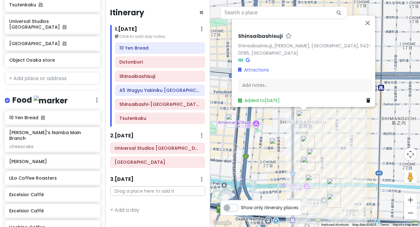
drag, startPoint x: 325, startPoint y: 122, endPoint x: 313, endPoint y: 113, distance: 14.9
click at [313, 113] on div "Shinsaibashisuji Shinsaibashisuji, [PERSON_NAME], [GEOGRAPHIC_DATA], 542-0085, …" at bounding box center [315, 113] width 210 height 227
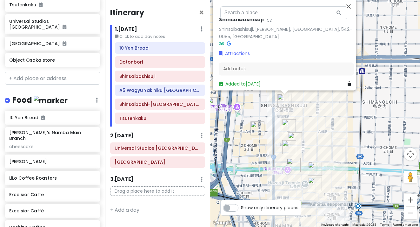
click at [288, 124] on img "Shinsaibashi-Suji Shopping Street" at bounding box center [289, 126] width 14 height 14
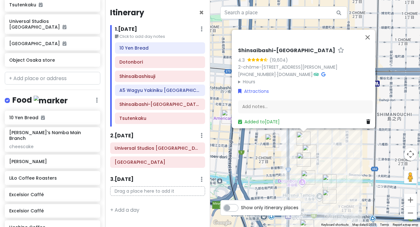
click at [300, 142] on img "Shinsaibashi-Suji Shopping Street" at bounding box center [304, 138] width 14 height 14
click at [309, 149] on img "A5 Wagyu Yakiniku Osaka PANGA | Osaka halal restaurant" at bounding box center [310, 152] width 14 height 14
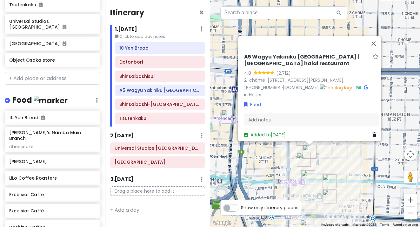
click at [302, 157] on img "Excelsior Caffé" at bounding box center [304, 159] width 14 height 14
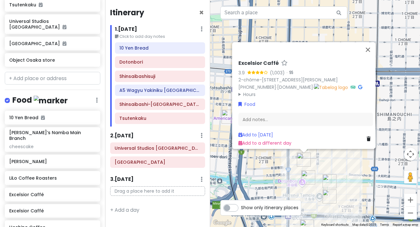
click at [307, 174] on img "Hoshino Coffee" at bounding box center [308, 177] width 14 height 14
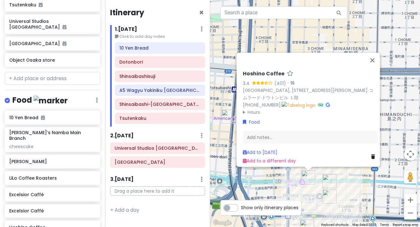
click at [271, 190] on div "Hoshino Coffee 3.4 (401) · [GEOGRAPHIC_DATA], [STREET_ADDRESS][PERSON_NAME] コムラ…" at bounding box center [315, 113] width 210 height 227
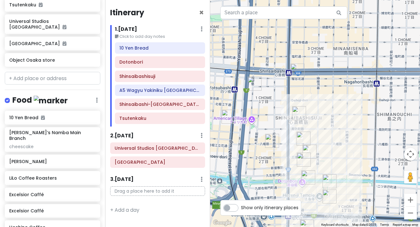
click at [272, 145] on img "Object Osaka store" at bounding box center [272, 141] width 14 height 14
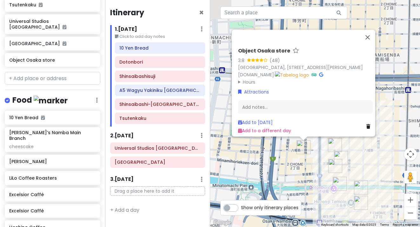
click at [270, 172] on div "Object Osaka store 3.8 (48) [GEOGRAPHIC_DATA], [STREET_ADDRESS][PERSON_NAME] [D…" at bounding box center [315, 113] width 210 height 227
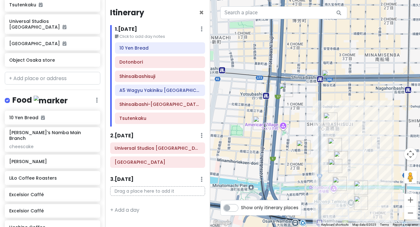
click at [288, 93] on img "LiLo Coffee Roasters" at bounding box center [286, 90] width 14 height 14
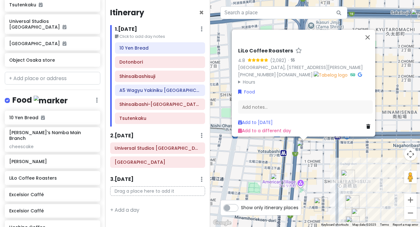
click at [277, 181] on img "JAPANeid Osaka l Muslim-friendly/Halal Japanese Souvenir Shop" at bounding box center [278, 180] width 14 height 14
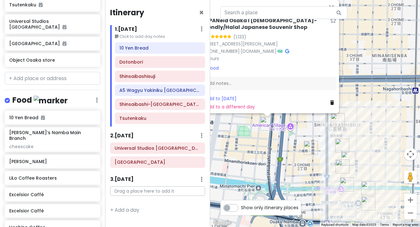
drag, startPoint x: 264, startPoint y: 194, endPoint x: 227, endPoint y: 137, distance: 68.6
click at [227, 137] on div "JAPANeid Osaka l [DEMOGRAPHIC_DATA]-friendly/Halal Japanese Souvenir Shop 5.0 (…" at bounding box center [315, 113] width 210 height 227
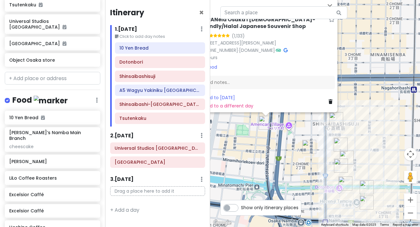
click at [251, 153] on div "JAPANeid Osaka l [DEMOGRAPHIC_DATA]-friendly/Halal Japanese Souvenir Shop 5.0 (…" at bounding box center [315, 113] width 210 height 227
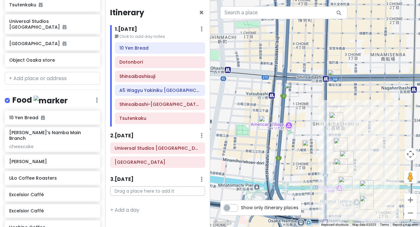
click at [267, 121] on img "JAPANeid Osaka l Muslim-friendly/Halal Japanese Souvenir Shop" at bounding box center [266, 123] width 14 height 14
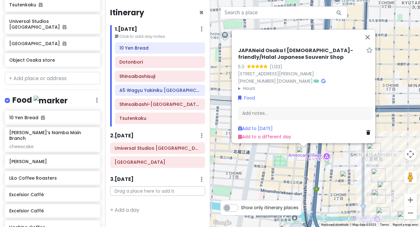
click at [247, 85] on summary "Hours" at bounding box center [305, 88] width 135 height 7
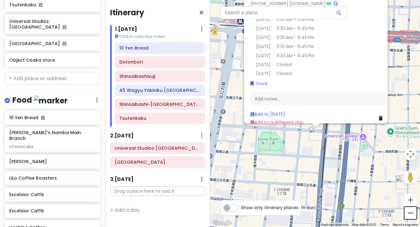
click at [411, 211] on button "Zoom out" at bounding box center [410, 212] width 13 height 13
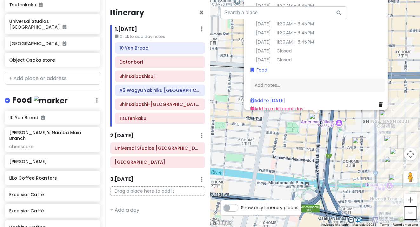
click at [411, 211] on button "Zoom out" at bounding box center [410, 212] width 13 height 13
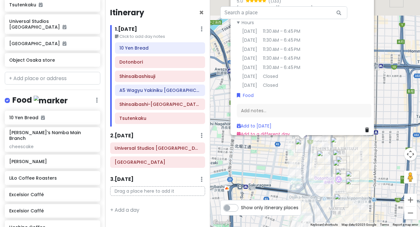
drag, startPoint x: 324, startPoint y: 141, endPoint x: 309, endPoint y: 175, distance: 36.6
click at [309, 175] on div "JAPANeid Osaka l [DEMOGRAPHIC_DATA]-friendly/Halal Japanese Souvenir Shop 5.0 (…" at bounding box center [315, 113] width 210 height 227
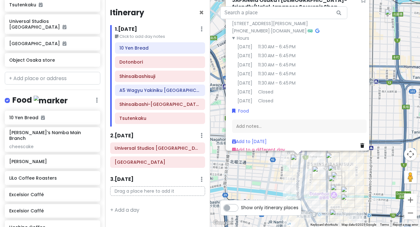
drag, startPoint x: 286, startPoint y: 167, endPoint x: 281, endPoint y: 183, distance: 16.7
click at [281, 183] on div "JAPANeid Osaka l [DEMOGRAPHIC_DATA]-friendly/Halal Japanese Souvenir Shop 5.0 (…" at bounding box center [315, 113] width 210 height 227
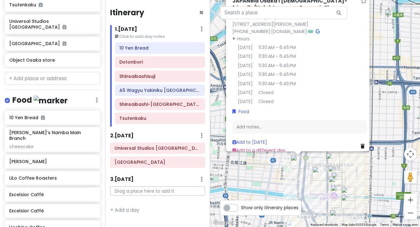
scroll to position [13, 0]
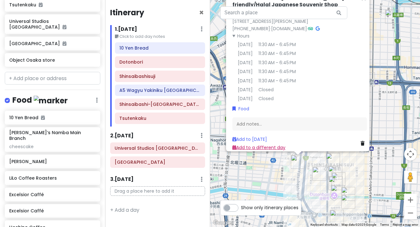
click at [255, 145] on link "Add to a different day" at bounding box center [258, 147] width 53 height 6
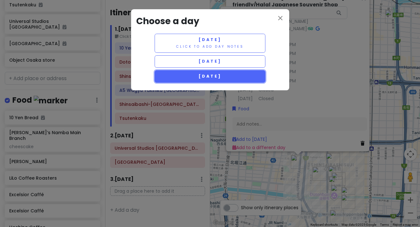
click at [221, 77] on span "[DATE]" at bounding box center [210, 75] width 23 height 5
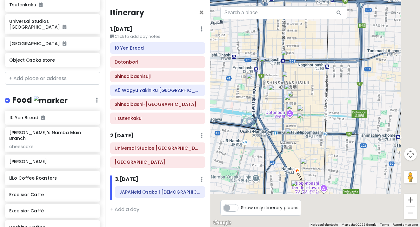
drag, startPoint x: 280, startPoint y: 169, endPoint x: 234, endPoint y: 83, distance: 97.4
click at [234, 83] on div at bounding box center [315, 113] width 210 height 227
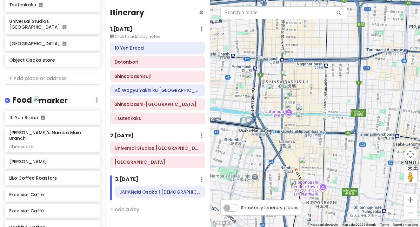
click at [292, 134] on img "Rikuro’s Namba Main Branch" at bounding box center [292, 134] width 14 height 14
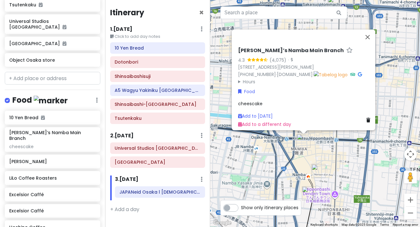
click at [317, 172] on img "Sakimoto Bakery" at bounding box center [319, 171] width 14 height 14
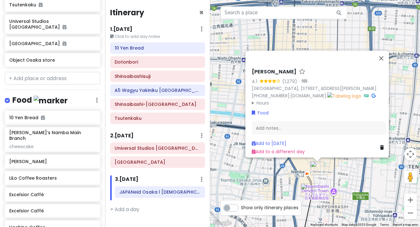
drag, startPoint x: 316, startPoint y: 188, endPoint x: 300, endPoint y: 115, distance: 74.9
click at [300, 115] on div "Sakimoto Bakery 4.1 (1,279) · [GEOGRAPHIC_DATA], [STREET_ADDRESS][PERSON_NAME] …" at bounding box center [315, 113] width 210 height 227
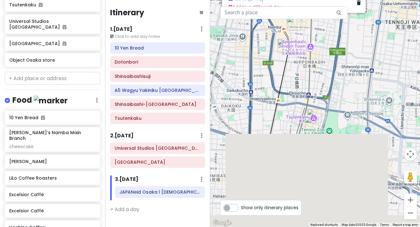
drag, startPoint x: 306, startPoint y: 179, endPoint x: 297, endPoint y: 104, distance: 75.4
click at [297, 104] on div "Sakimoto Bakery 4.1 (1,279) · [GEOGRAPHIC_DATA], [STREET_ADDRESS][PERSON_NAME] …" at bounding box center [315, 113] width 210 height 227
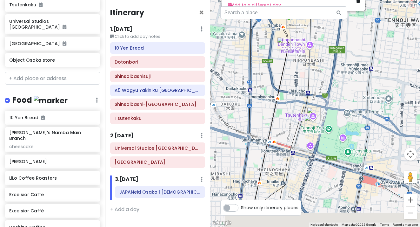
click at [313, 114] on img "Tsutenkaku" at bounding box center [314, 114] width 14 height 14
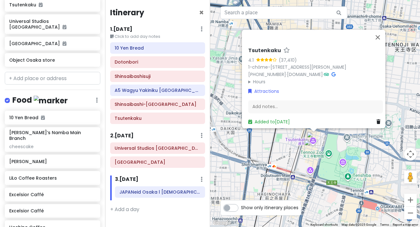
click at [309, 145] on img "Shinsekai" at bounding box center [311, 146] width 14 height 14
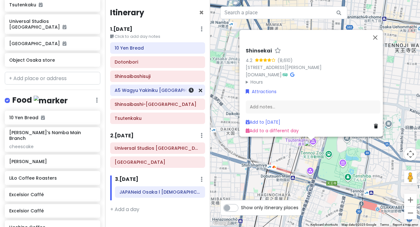
click at [194, 85] on div at bounding box center [191, 90] width 21 height 11
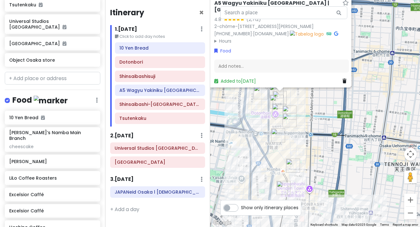
drag, startPoint x: 267, startPoint y: 161, endPoint x: 234, endPoint y: 84, distance: 84.4
click at [234, 84] on div "A5 Wagyu Yakiniku [GEOGRAPHIC_DATA] | [GEOGRAPHIC_DATA] halal restaurant 4.8 (2…" at bounding box center [315, 113] width 210 height 227
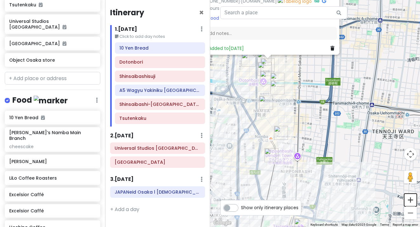
click at [414, 201] on button "Zoom in" at bounding box center [410, 199] width 13 height 13
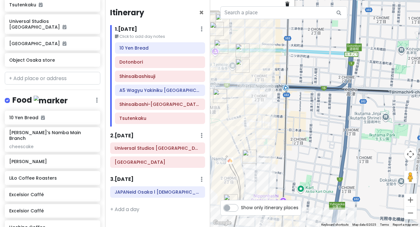
drag, startPoint x: 278, startPoint y: 101, endPoint x: 331, endPoint y: 77, distance: 58.3
click at [331, 77] on div "A5 Wagyu Yakiniku [GEOGRAPHIC_DATA] | [GEOGRAPHIC_DATA] halal restaurant 4.8 (2…" at bounding box center [315, 113] width 210 height 227
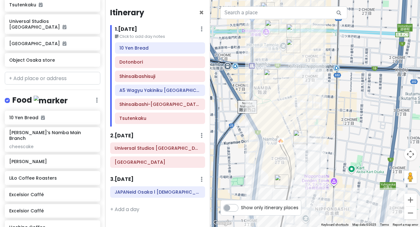
click at [300, 135] on img "Sakimoto Bakery" at bounding box center [300, 137] width 14 height 14
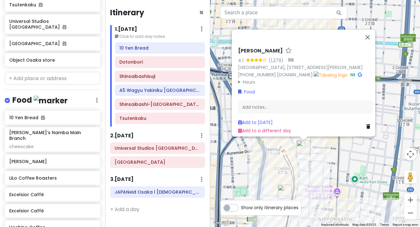
click at [338, 156] on div "Sakimoto Bakery 4.1 (1,279) · [GEOGRAPHIC_DATA], [STREET_ADDRESS][PERSON_NAME] …" at bounding box center [315, 113] width 210 height 227
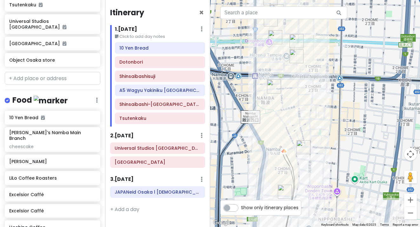
click at [275, 88] on img "Rikuro’s Namba Main Branch" at bounding box center [274, 86] width 14 height 14
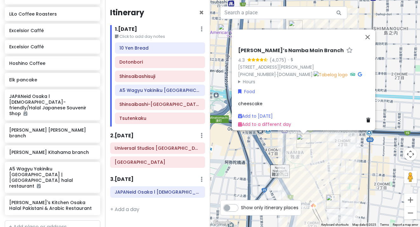
scroll to position [413, 0]
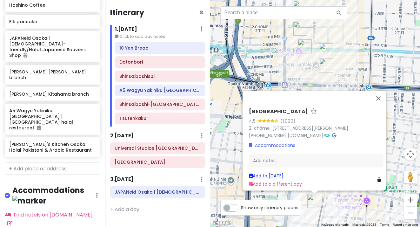
click at [267, 172] on link "Add to [DATE]" at bounding box center [266, 175] width 35 height 6
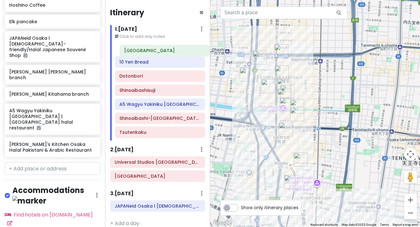
drag, startPoint x: 168, startPoint y: 135, endPoint x: 173, endPoint y: 54, distance: 81.8
click at [173, 54] on div "10 Yen Bread Dotonbori Shinsaibashisuji A5 Wagyu Yakiniku [GEOGRAPHIC_DATA] | […" at bounding box center [160, 91] width 100 height 98
click at [281, 52] on img "Ali's Kitchen Osaka Halal Pakistani & Arabic Restaurant" at bounding box center [281, 51] width 14 height 14
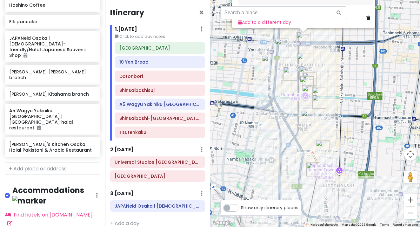
drag, startPoint x: 246, startPoint y: 188, endPoint x: 227, endPoint y: 46, distance: 143.2
click at [227, 46] on div "[PERSON_NAME]'s Kitchen Osaka Halal Pakistani & Arabic Restaurant 4.3 (1,717) ·…" at bounding box center [315, 113] width 210 height 227
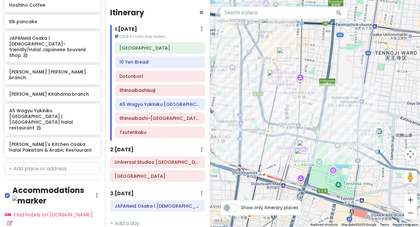
drag, startPoint x: 296, startPoint y: 112, endPoint x: 283, endPoint y: 52, distance: 60.8
click at [283, 52] on div "[PERSON_NAME]'s Kitchen Osaka Halal Pakistani & Arabic Restaurant 4.3 (1,717) ·…" at bounding box center [315, 113] width 210 height 227
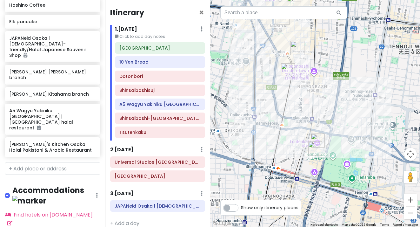
drag, startPoint x: 306, startPoint y: 150, endPoint x: 323, endPoint y: 151, distance: 16.9
click at [323, 151] on div "[PERSON_NAME]'s Kitchen Osaka Halal Pakistani & Arabic Restaurant 4.3 (1,717) ·…" at bounding box center [315, 113] width 210 height 227
click at [140, 163] on h6 "Universal Studios [GEOGRAPHIC_DATA]" at bounding box center [158, 162] width 86 height 6
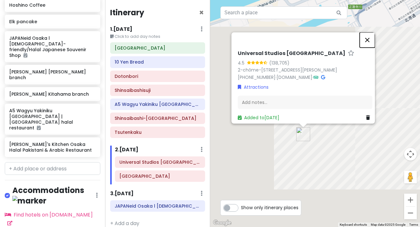
click at [371, 32] on button "Close" at bounding box center [367, 39] width 15 height 15
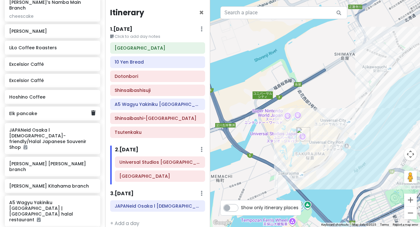
scroll to position [321, 0]
click at [43, 127] on h6 "JAPANeid Osaka l [DEMOGRAPHIC_DATA]-friendly/Halal Japanese Souvenir Shop" at bounding box center [50, 138] width 82 height 23
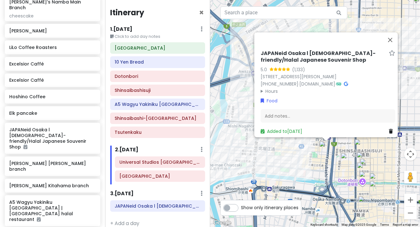
click at [274, 87] on summary "Hours" at bounding box center [328, 90] width 135 height 7
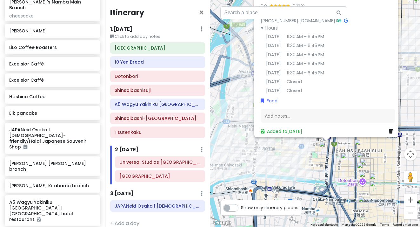
click at [252, 160] on div "JAPANeid Osaka l [DEMOGRAPHIC_DATA]-friendly/Halal Japanese Souvenir Shop 5.0 (…" at bounding box center [315, 113] width 210 height 227
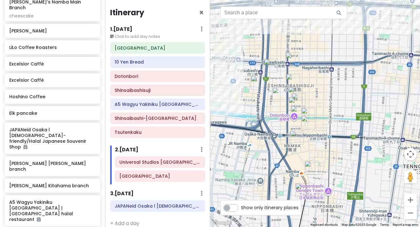
drag, startPoint x: 288, startPoint y: 169, endPoint x: 218, endPoint y: 104, distance: 96.4
click at [218, 104] on div at bounding box center [315, 113] width 210 height 227
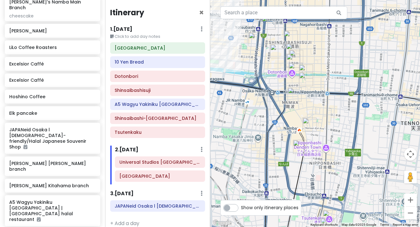
drag, startPoint x: 327, startPoint y: 164, endPoint x: 325, endPoint y: 119, distance: 44.9
click at [325, 119] on div at bounding box center [315, 113] width 210 height 227
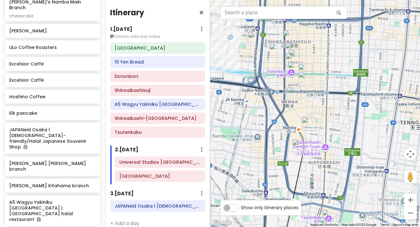
click at [311, 125] on img "Sakimoto Bakery" at bounding box center [309, 124] width 14 height 14
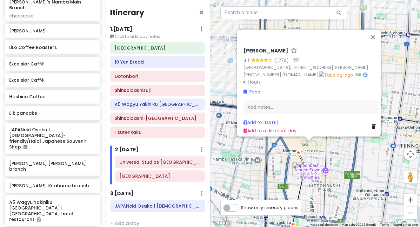
drag, startPoint x: 286, startPoint y: 41, endPoint x: 239, endPoint y: 40, distance: 46.7
click at [241, 45] on div "Sakimoto Bakery 4.1 (1,279) · [GEOGRAPHIC_DATA], [STREET_ADDRESS][PERSON_NAME] …" at bounding box center [311, 90] width 140 height 91
copy h6 "[PERSON_NAME]"
click at [265, 120] on link "Add to [DATE]" at bounding box center [261, 122] width 35 height 6
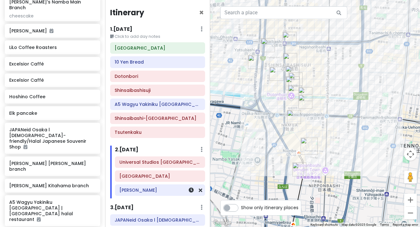
click at [171, 192] on h6 "[PERSON_NAME]" at bounding box center [159, 190] width 81 height 6
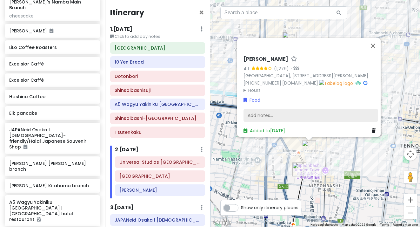
click at [280, 109] on div "Add notes..." at bounding box center [311, 115] width 135 height 13
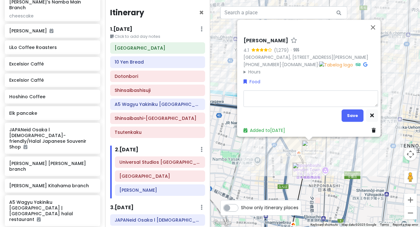
type textarea "x"
type textarea "e"
type textarea "x"
type textarea "eg"
type textarea "x"
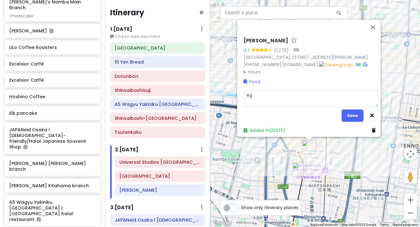
type textarea "egg"
type textarea "x"
type textarea "egg d"
type textarea "x"
type textarea "egg ds"
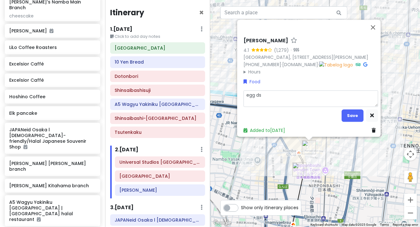
type textarea "x"
type textarea "egg d"
type textarea "x"
type textarea "egg"
type textarea "x"
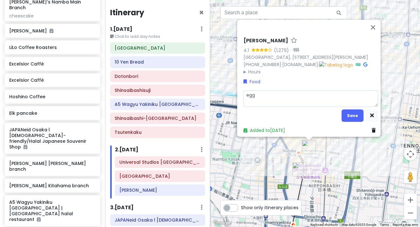
type textarea "egg s"
type textarea "x"
type textarea "egg sa"
type textarea "x"
type textarea "egg san"
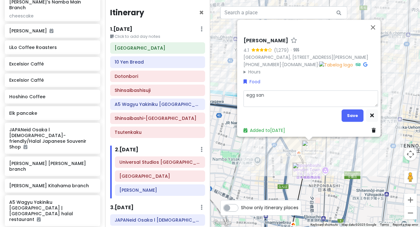
type textarea "x"
type textarea "egg sand"
type textarea "x"
type textarea "egg sandw"
type textarea "x"
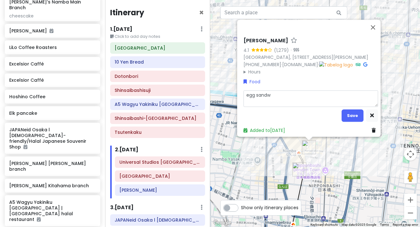
type textarea "egg sandwi"
type textarea "x"
type textarea "egg sandwic"
type textarea "x"
type textarea "egg sandwich"
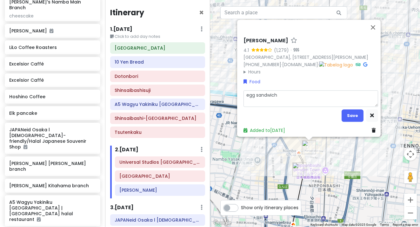
type textarea "x"
type textarea "egg sandwich"
click at [248, 69] on div "Sakimoto Bakery 4.1 (1,279) · [GEOGRAPHIC_DATA], [STREET_ADDRESS][PERSON_NAME] …" at bounding box center [311, 56] width 135 height 38
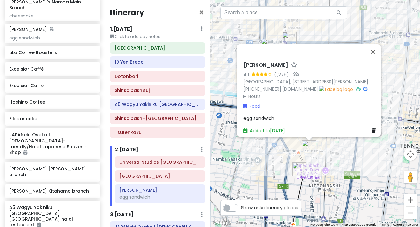
scroll to position [326, 0]
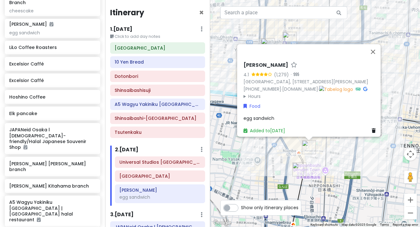
click at [247, 93] on summary "Hours" at bounding box center [311, 96] width 135 height 7
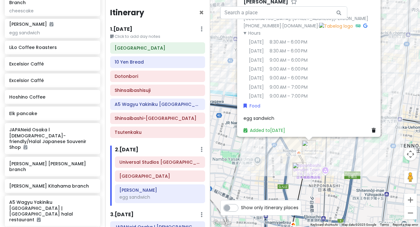
click at [228, 86] on div "Sakimoto Bakery 4.1 (1,279) · [GEOGRAPHIC_DATA], [STREET_ADDRESS][PERSON_NAME] …" at bounding box center [315, 113] width 210 height 227
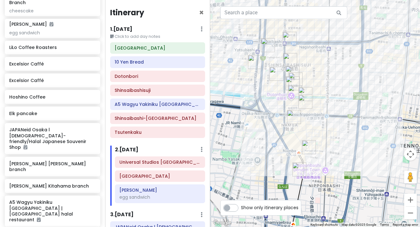
click at [292, 114] on img "Rikuro’s Namba Main Branch" at bounding box center [294, 117] width 14 height 14
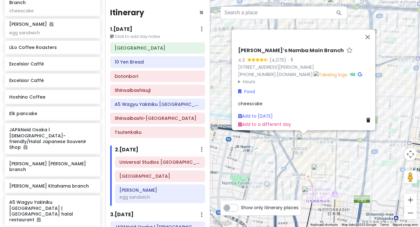
click at [278, 160] on div "[PERSON_NAME]’s Namba Main Branch 4.3 (4,075) · 3-chōme-2-28 [PERSON_NAME], [PE…" at bounding box center [315, 113] width 210 height 227
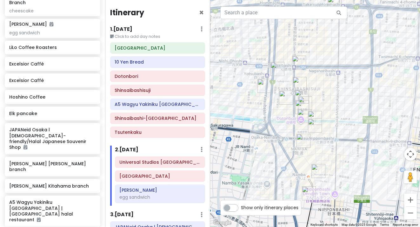
click at [300, 144] on img "Rikuro’s Namba Main Branch" at bounding box center [304, 141] width 14 height 14
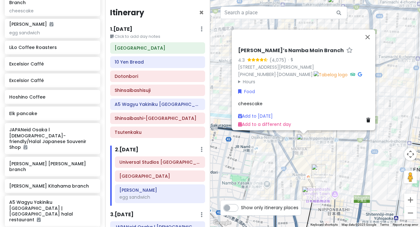
click at [294, 154] on div "[PERSON_NAME]’s Namba Main Branch 4.3 (4,075) · 3-chōme-2-28 [PERSON_NAME], [PE…" at bounding box center [315, 113] width 210 height 227
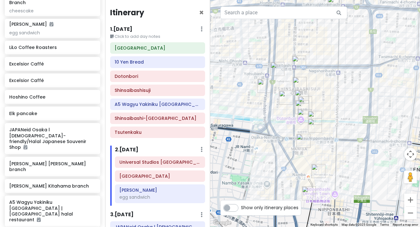
click at [316, 124] on img "10 Yen Bread" at bounding box center [315, 125] width 14 height 14
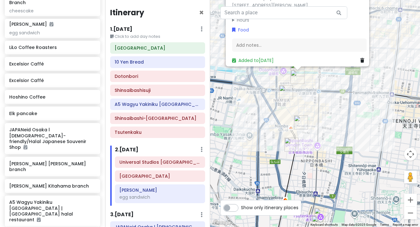
drag, startPoint x: 320, startPoint y: 158, endPoint x: 302, endPoint y: 102, distance: 58.0
click at [302, 102] on div "10 Yen Bread 4.1 (151) 1-chōme-2-2 Namba, [PERSON_NAME], [GEOGRAPHIC_DATA], 542…" at bounding box center [315, 113] width 210 height 227
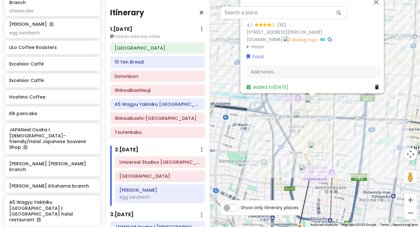
drag, startPoint x: 302, startPoint y: 102, endPoint x: 317, endPoint y: 130, distance: 31.0
click at [317, 130] on div "10 Yen Bread 4.1 (151) 1-chōme-2-2 Namba, [PERSON_NAME], [GEOGRAPHIC_DATA], 542…" at bounding box center [315, 113] width 210 height 227
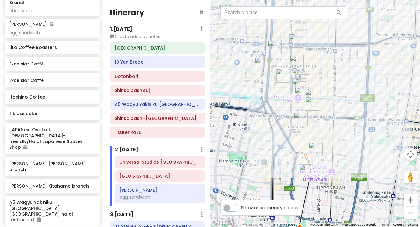
click at [311, 91] on img "Dotonbori" at bounding box center [312, 96] width 14 height 14
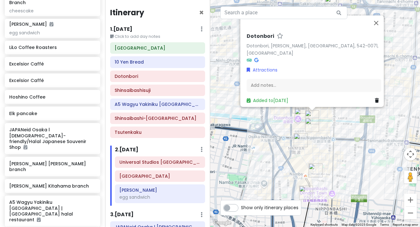
click at [318, 145] on div "Dotonbori Dotonbori, [PERSON_NAME], [GEOGRAPHIC_DATA], 542-0071, [GEOGRAPHIC_DA…" at bounding box center [315, 113] width 210 height 227
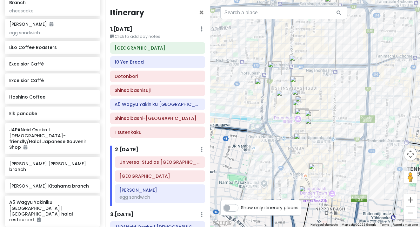
click at [299, 114] on img "Hoshino Coffee" at bounding box center [302, 115] width 14 height 14
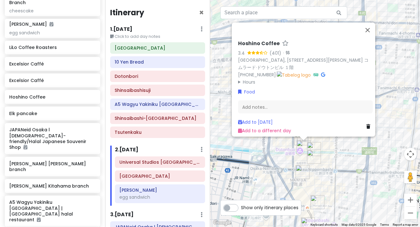
click at [275, 176] on div "Hoshino Coffee 3.4 (401) · [GEOGRAPHIC_DATA], [STREET_ADDRESS][PERSON_NAME] コムラ…" at bounding box center [315, 113] width 210 height 227
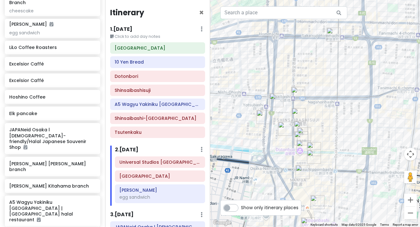
click at [263, 114] on img "JAPANeid Osaka l Muslim-friendly/Halal Japanese Souvenir Shop" at bounding box center [264, 117] width 14 height 14
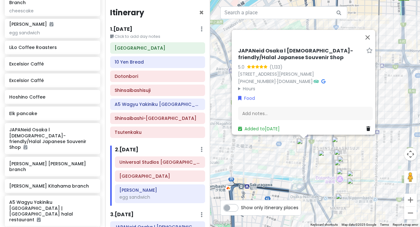
click at [273, 167] on div "JAPANeid Osaka l [DEMOGRAPHIC_DATA]-friendly/Halal Japanese Souvenir Shop 5.0 (…" at bounding box center [315, 113] width 210 height 227
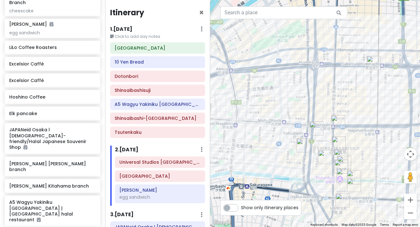
click at [317, 129] on img "LiLo Coffee Roasters" at bounding box center [317, 128] width 14 height 14
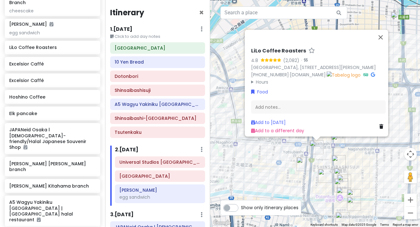
click at [288, 185] on div "LiLo Coffee Roasters 4.8 (2,082) · [GEOGRAPHIC_DATA], [STREET_ADDRESS][PERSON_N…" at bounding box center [315, 113] width 210 height 227
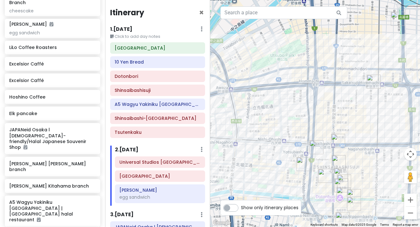
click at [337, 144] on img "Ali's Kitchen Osaka Halal Pakistani & Arabic Restaurant" at bounding box center [338, 141] width 14 height 14
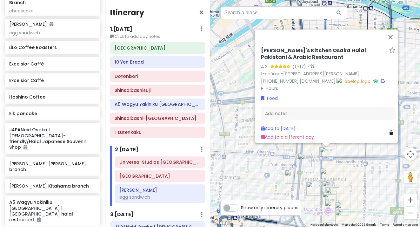
click at [363, 175] on div "[PERSON_NAME]'s Kitchen Osaka Halal Pakistani & Arabic Restaurant 4.3 (1,717) ·…" at bounding box center [315, 113] width 210 height 227
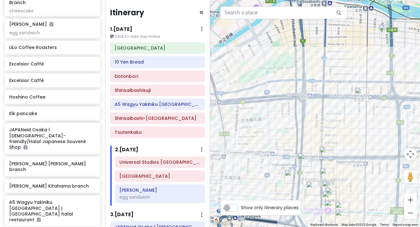
click at [361, 94] on img "Excelsior Caffé" at bounding box center [362, 94] width 14 height 14
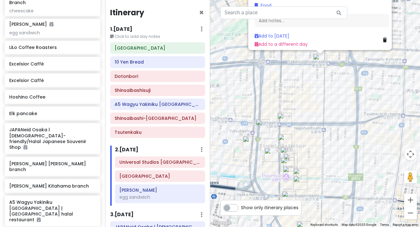
drag, startPoint x: 325, startPoint y: 192, endPoint x: 319, endPoint y: 104, distance: 89.2
click at [319, 104] on div "Excelsior Caffé 3.9 (383) · [GEOGRAPHIC_DATA], [STREET_ADDRESS][PERSON_NAME][PE…" at bounding box center [315, 113] width 210 height 227
click at [285, 118] on img "Ali's Kitchen Osaka Halal Pakistani & Arabic Restaurant" at bounding box center [284, 119] width 14 height 14
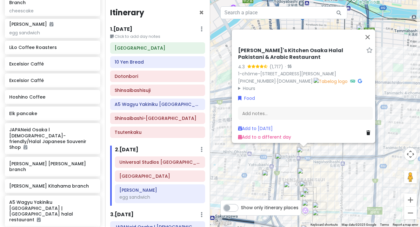
click at [249, 85] on summary "Hours" at bounding box center [305, 88] width 135 height 7
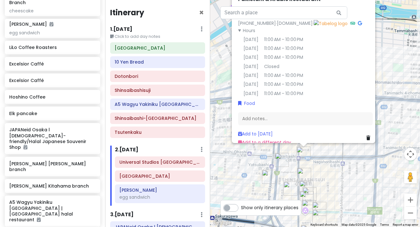
click at [335, 171] on div "[PERSON_NAME]'s Kitchen Osaka Halal Pakistani & Arabic Restaurant 4.3 (1,717) ·…" at bounding box center [315, 113] width 210 height 227
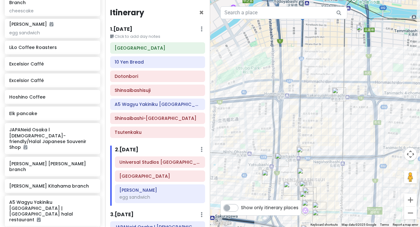
click at [342, 92] on img "Excelsior Caffé" at bounding box center [339, 94] width 14 height 14
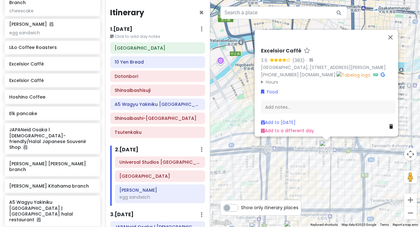
click at [337, 186] on div "Excelsior Caffé 3.9 (383) · [GEOGRAPHIC_DATA], [STREET_ADDRESS][PERSON_NAME][PE…" at bounding box center [315, 113] width 210 height 227
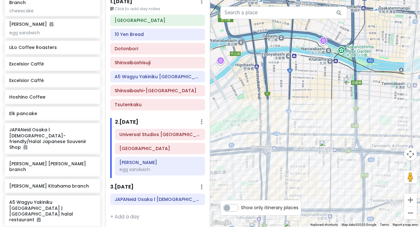
scroll to position [29, 0]
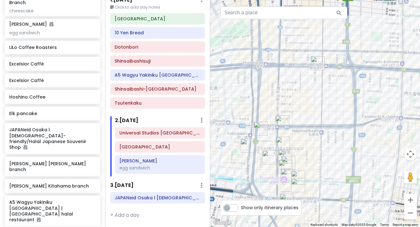
drag, startPoint x: 303, startPoint y: 180, endPoint x: 294, endPoint y: 96, distance: 85.2
click at [294, 96] on div at bounding box center [315, 113] width 210 height 227
click at [281, 119] on img "Ali's Kitchen Osaka Halal Pakistani & Arabic Restaurant" at bounding box center [282, 122] width 14 height 14
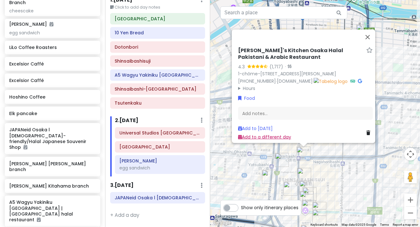
click at [255, 134] on link "Add to a different day" at bounding box center [264, 137] width 53 height 6
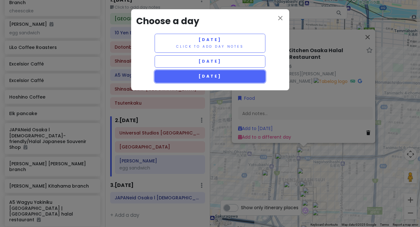
click at [223, 71] on button "[DATE]" at bounding box center [210, 76] width 111 height 12
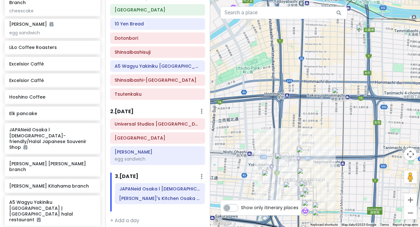
drag, startPoint x: 145, startPoint y: 216, endPoint x: 145, endPoint y: 203, distance: 13.7
click at [145, 203] on div "JAPANeid Osaka l [DEMOGRAPHIC_DATA]-friendly/Halal Japanese Souvenir Shop [PERS…" at bounding box center [160, 197] width 100 height 28
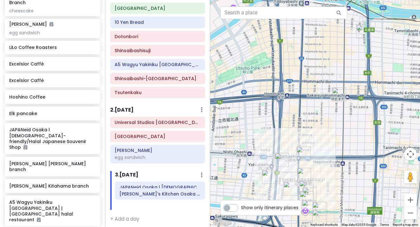
scroll to position [43, 0]
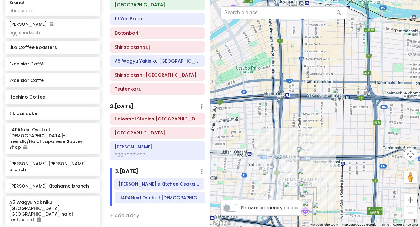
drag, startPoint x: 138, startPoint y: 201, endPoint x: 138, endPoint y: 184, distance: 17.5
click at [138, 184] on div "JAPANeid Osaka l [DEMOGRAPHIC_DATA]-friendly/Halal Japanese Souvenir Shop [PERS…" at bounding box center [160, 192] width 100 height 28
click at [340, 152] on div at bounding box center [315, 113] width 210 height 227
click at [343, 93] on img "Excelsior Caffé" at bounding box center [339, 94] width 14 height 14
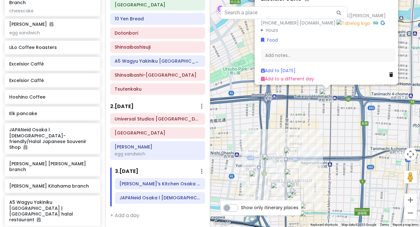
drag, startPoint x: 322, startPoint y: 184, endPoint x: 322, endPoint y: 130, distance: 54.3
click at [322, 130] on div "Excelsior Caffé 3.9 (383) · [GEOGRAPHIC_DATA], [STREET_ADDRESS][PERSON_NAME][PE…" at bounding box center [315, 113] width 210 height 227
click at [254, 180] on img "JAPANeid Osaka l Muslim-friendly/Halal Japanese Souvenir Shop" at bounding box center [256, 178] width 14 height 14
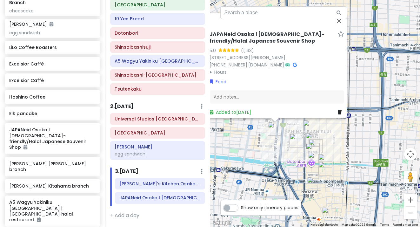
drag, startPoint x: 257, startPoint y: 193, endPoint x: 225, endPoint y: 140, distance: 62.5
click at [225, 140] on div "JAPANeid Osaka l [DEMOGRAPHIC_DATA]-friendly/Halal Japanese Souvenir Shop 5.0 (…" at bounding box center [315, 113] width 210 height 227
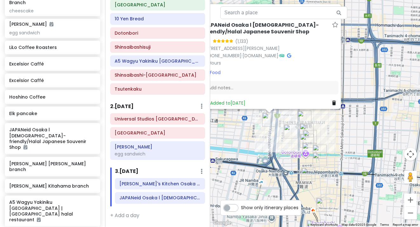
click at [253, 138] on div "JAPANeid Osaka l [DEMOGRAPHIC_DATA]-friendly/Halal Japanese Souvenir Shop 5.0 (…" at bounding box center [315, 113] width 210 height 227
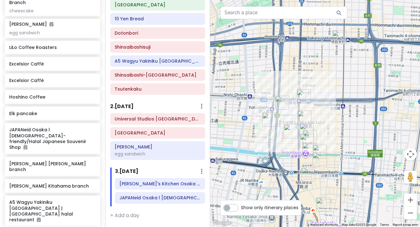
click at [280, 104] on img "LiLo Coffee Roasters" at bounding box center [282, 103] width 14 height 14
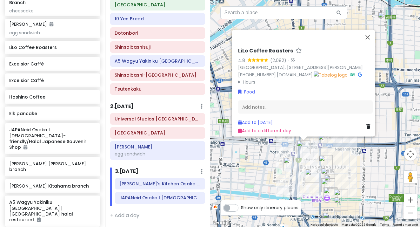
drag, startPoint x: 287, startPoint y: 186, endPoint x: 273, endPoint y: 146, distance: 43.0
click at [273, 146] on div "LiLo Coffee Roasters 4.8 (2,082) · [GEOGRAPHIC_DATA], [STREET_ADDRESS][PERSON_N…" at bounding box center [315, 113] width 210 height 227
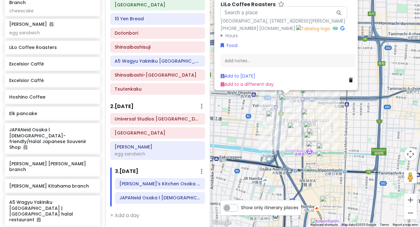
click at [313, 131] on img "A5 Wagyu Yakiniku Osaka PANGA | Osaka halal restaurant" at bounding box center [314, 135] width 14 height 14
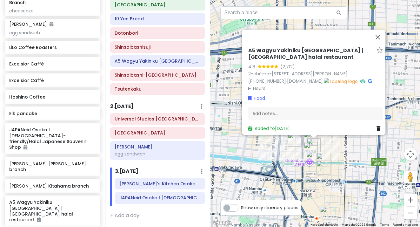
click at [310, 146] on img "Excelsior Caffé" at bounding box center [311, 149] width 14 height 14
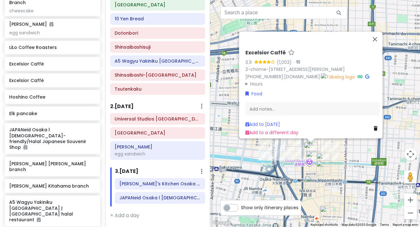
click at [310, 159] on img "Hoshino Coffee" at bounding box center [313, 158] width 14 height 14
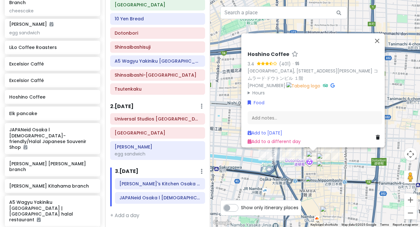
click at [320, 167] on img "10 Yen Bread" at bounding box center [324, 167] width 14 height 14
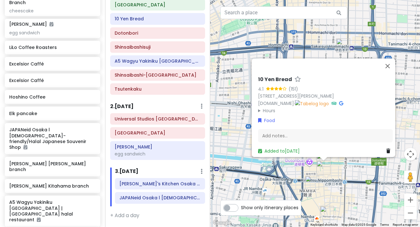
click at [310, 161] on img "Hoshino Coffee" at bounding box center [313, 158] width 14 height 14
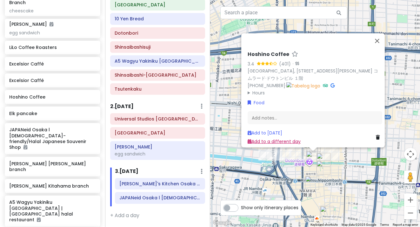
click at [275, 139] on link "Add to a different day" at bounding box center [274, 141] width 53 height 6
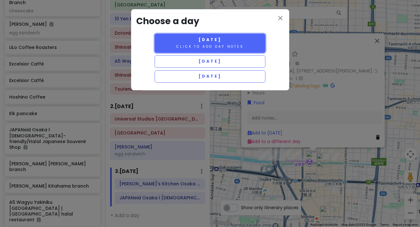
click at [207, 42] on span "[DATE]" at bounding box center [210, 39] width 23 height 5
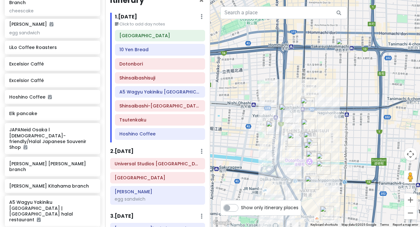
scroll to position [0, 0]
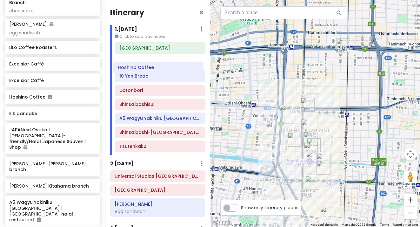
drag, startPoint x: 143, startPoint y: 147, endPoint x: 141, endPoint y: 68, distance: 79.1
click at [141, 68] on div "[GEOGRAPHIC_DATA] [GEOGRAPHIC_DATA] 10 Yen Bread Dotonbori Shinsaibashisuji A5 …" at bounding box center [160, 98] width 100 height 112
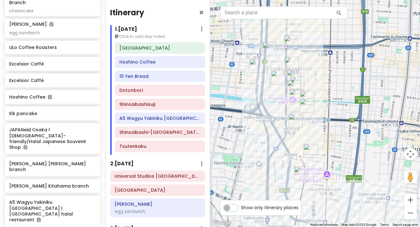
drag, startPoint x: 259, startPoint y: 174, endPoint x: 242, endPoint y: 111, distance: 65.2
click at [242, 111] on div at bounding box center [315, 113] width 210 height 227
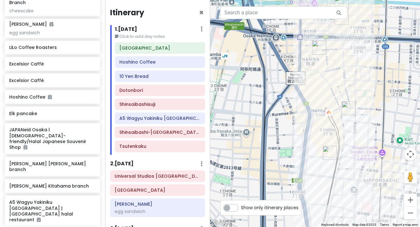
drag, startPoint x: 261, startPoint y: 182, endPoint x: 238, endPoint y: 117, distance: 68.5
click at [238, 117] on div at bounding box center [315, 113] width 210 height 227
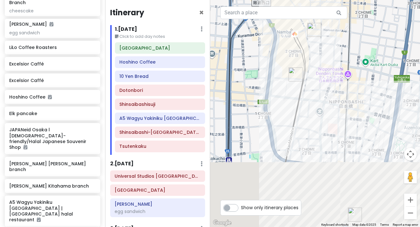
drag, startPoint x: 277, startPoint y: 128, endPoint x: 242, endPoint y: 48, distance: 87.3
click at [242, 48] on div at bounding box center [315, 113] width 210 height 227
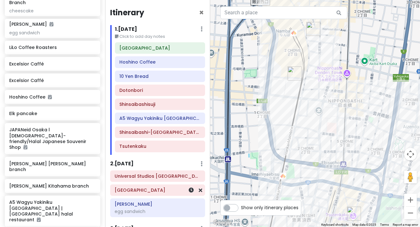
scroll to position [23, 0]
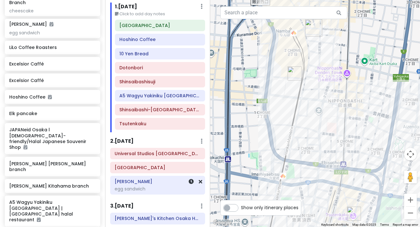
click at [147, 177] on div "Sakimoto Bakery egg sandwich" at bounding box center [158, 185] width 94 height 18
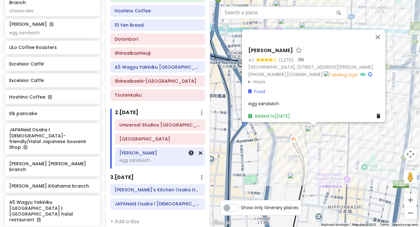
scroll to position [57, 0]
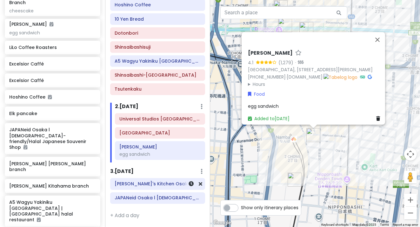
click at [142, 188] on div "[PERSON_NAME]'s Kitchen Osaka Halal Pakistani & Arabic Restaurant" at bounding box center [158, 183] width 94 height 11
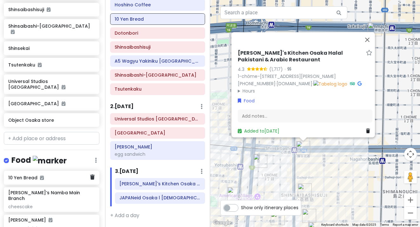
scroll to position [130, 1]
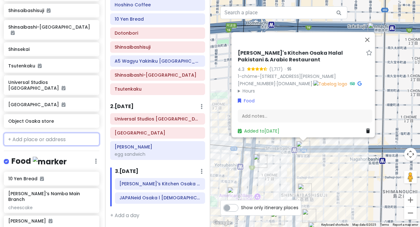
click at [48, 133] on input "text" at bounding box center [52, 139] width 96 height 13
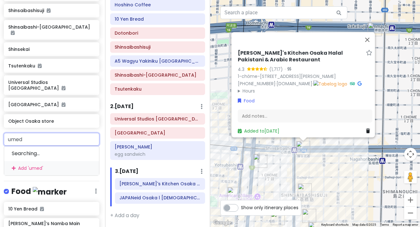
type input "umeda"
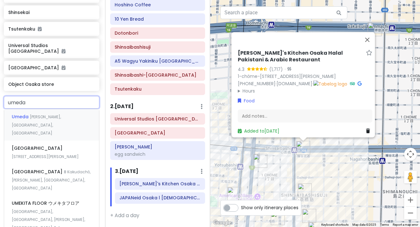
scroll to position [166, 1]
click at [61, 122] on span "[STREET_ADDRESS][PERSON_NAME]" at bounding box center [35, 125] width 49 height 22
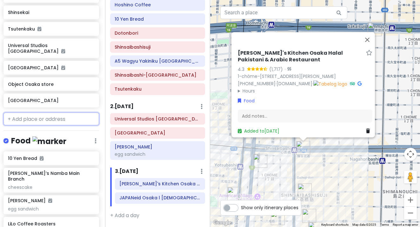
scroll to position [183, 1]
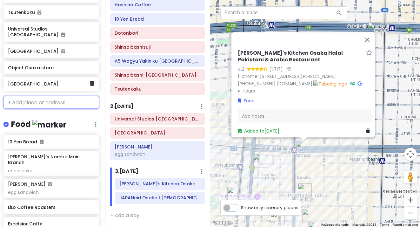
click at [34, 81] on h6 "[GEOGRAPHIC_DATA]" at bounding box center [49, 84] width 82 height 6
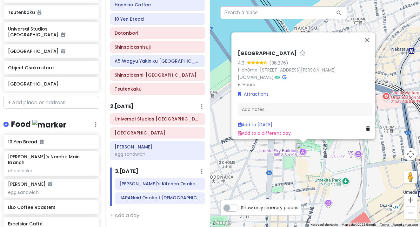
click at [247, 81] on summary "Hours" at bounding box center [305, 84] width 135 height 7
